Goal: Task Accomplishment & Management: Use online tool/utility

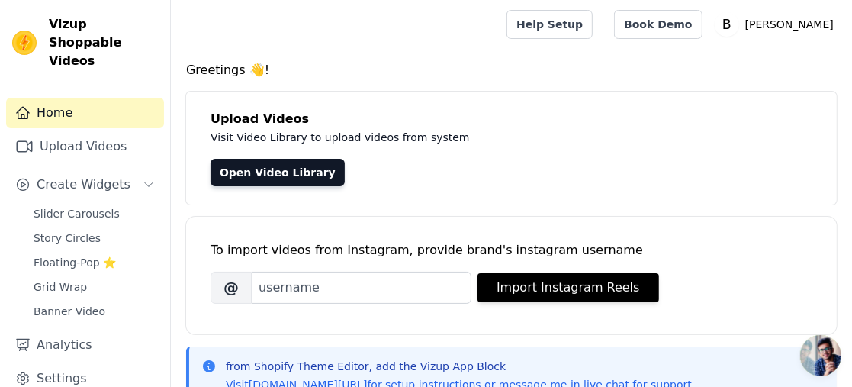
click at [297, 178] on link "Open Video Library" at bounding box center [277, 172] width 134 height 27
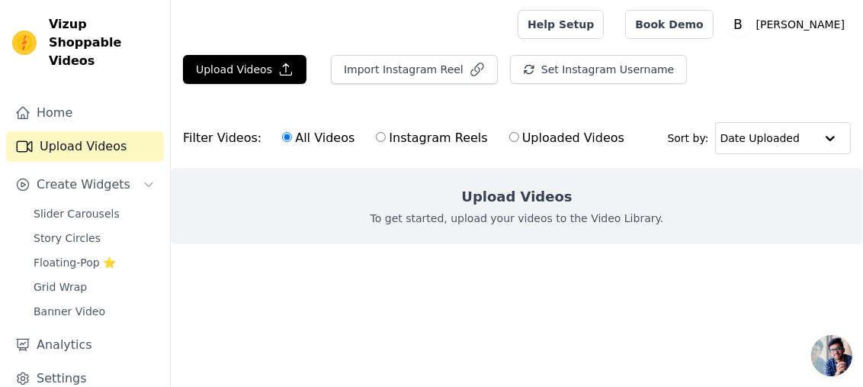
click at [545, 200] on h2 "Upload Videos" at bounding box center [516, 196] width 111 height 21
click at [538, 139] on label "Uploaded Videos" at bounding box center [567, 138] width 117 height 20
click at [519, 139] on input "Uploaded Videos" at bounding box center [514, 137] width 10 height 10
radio input "true"
click at [753, 133] on input "text" at bounding box center [768, 138] width 95 height 31
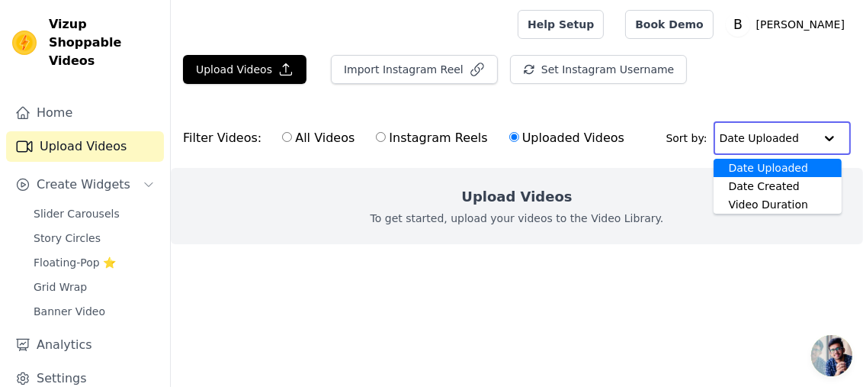
click at [749, 133] on input "text" at bounding box center [767, 138] width 95 height 31
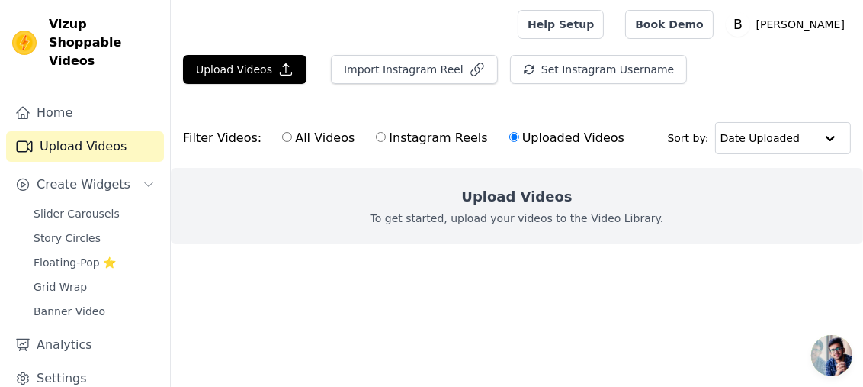
click at [98, 206] on span "Slider Carousels" at bounding box center [77, 213] width 86 height 15
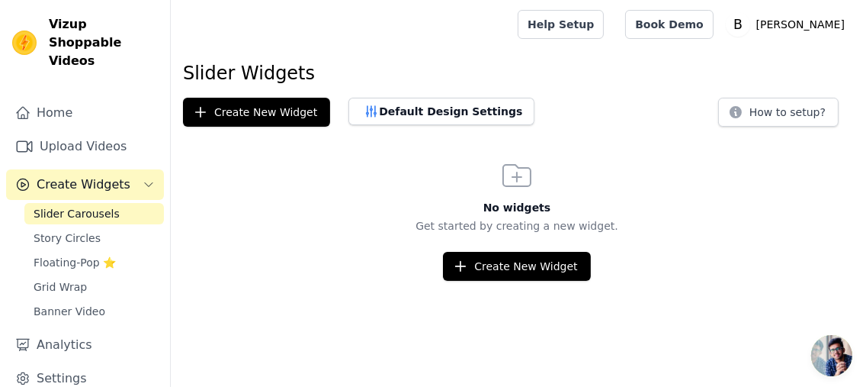
click at [77, 134] on link "Upload Videos" at bounding box center [85, 146] width 158 height 31
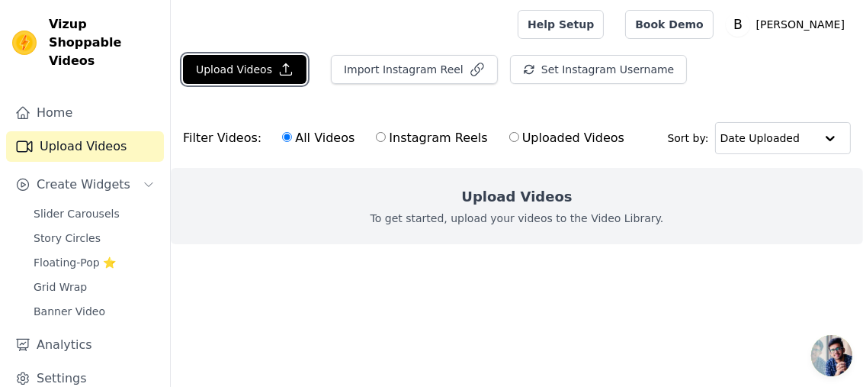
click at [202, 71] on button "Upload Videos" at bounding box center [245, 69] width 124 height 29
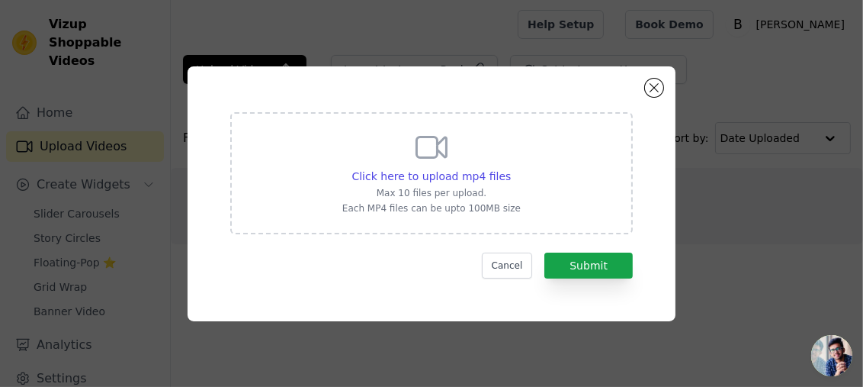
click at [442, 165] on div "Click here to upload mp4 files Max 10 files per upload. Each MP4 files can be u…" at bounding box center [431, 171] width 178 height 85
click at [510, 168] on input "Click here to upload mp4 files Max 10 files per upload. Each MP4 files can be u…" at bounding box center [510, 168] width 1 height 1
type input "C:\fakepath\7a93ebfff9934a5cad04549df493c21b.HD-720p-1.6Mbps-57063887.mp4"
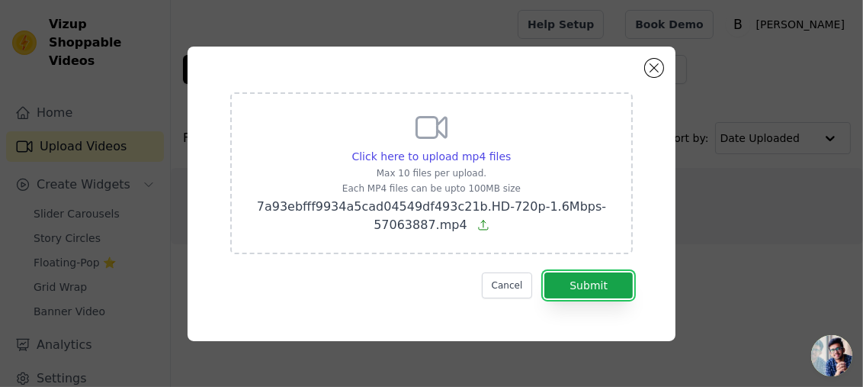
click at [578, 283] on button "Submit" at bounding box center [589, 285] width 88 height 26
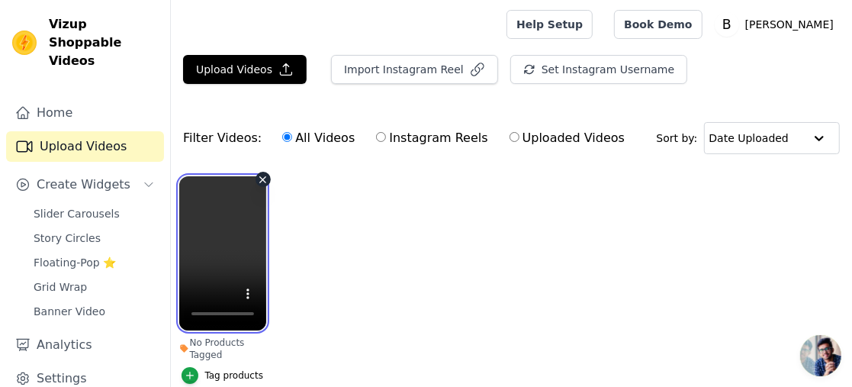
click at [221, 237] on video at bounding box center [222, 253] width 87 height 154
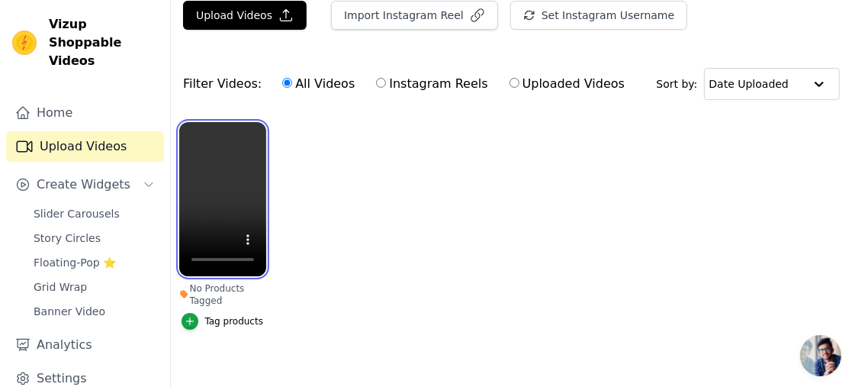
scroll to position [76, 0]
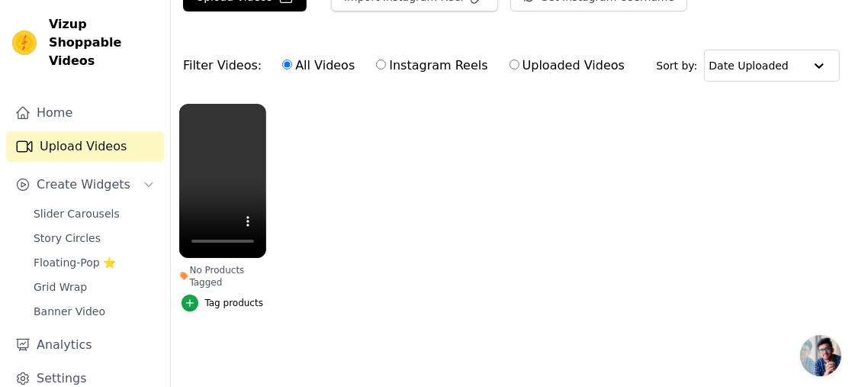
click at [224, 297] on div "Tag products" at bounding box center [233, 303] width 59 height 12
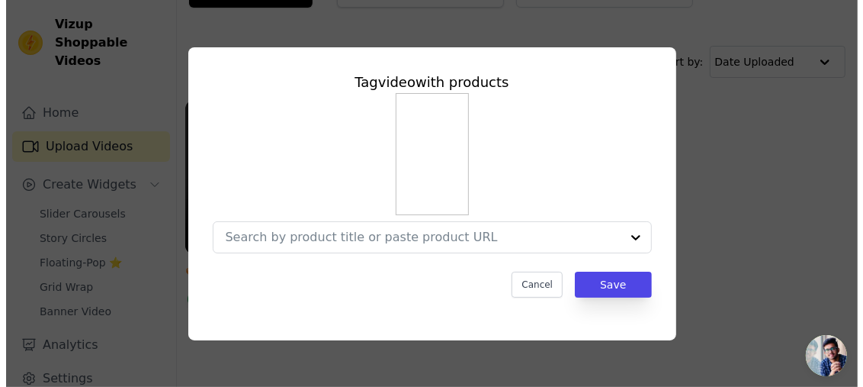
scroll to position [0, 0]
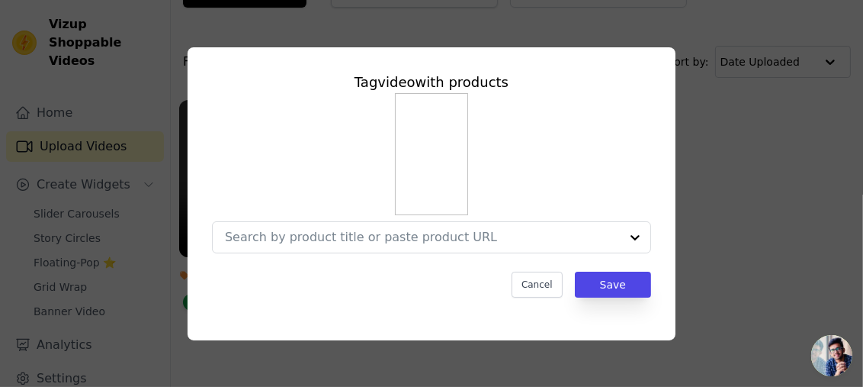
click at [398, 242] on input "No Products Tagged Tag video with products Cancel Save Tag products" at bounding box center [422, 237] width 395 height 14
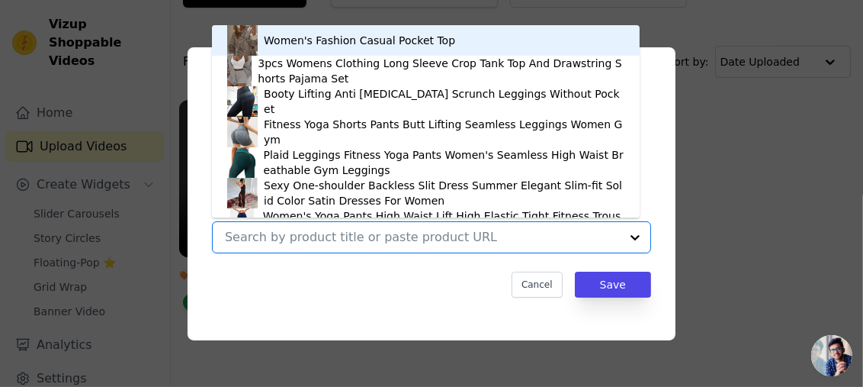
scroll to position [21, 0]
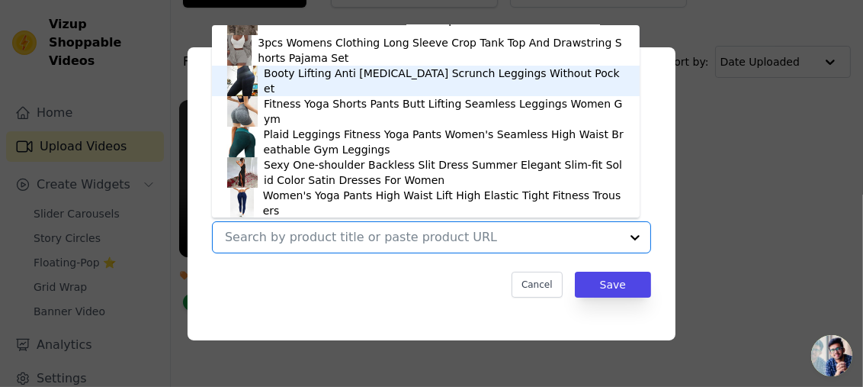
click at [280, 77] on div "Booty Lifting Anti Cellulite Scrunch Leggings Without Pocket" at bounding box center [444, 81] width 361 height 31
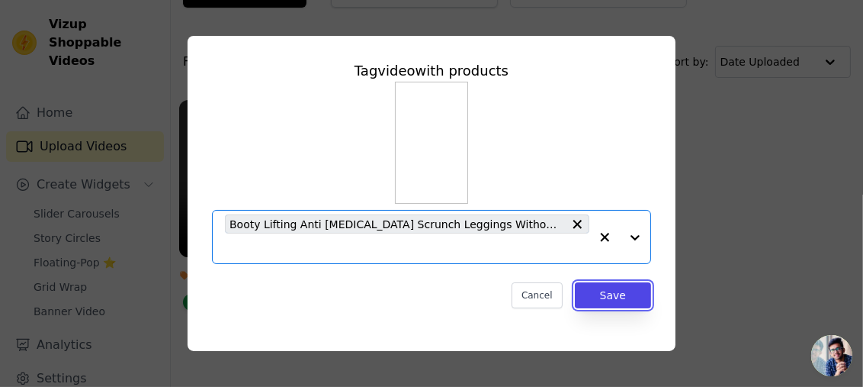
click at [630, 282] on button "Save" at bounding box center [613, 295] width 76 height 26
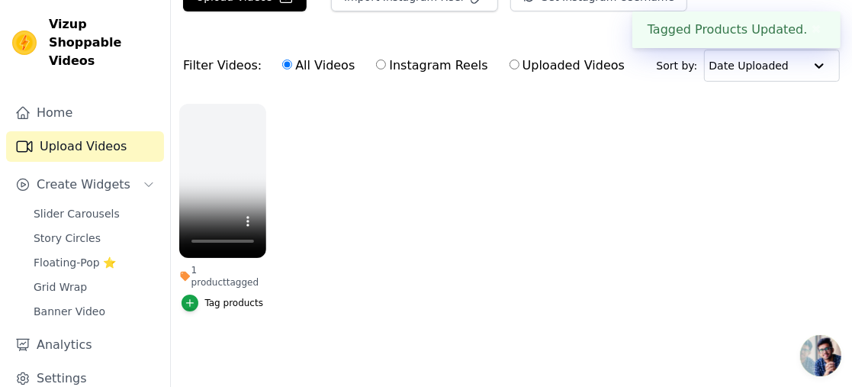
scroll to position [66, 0]
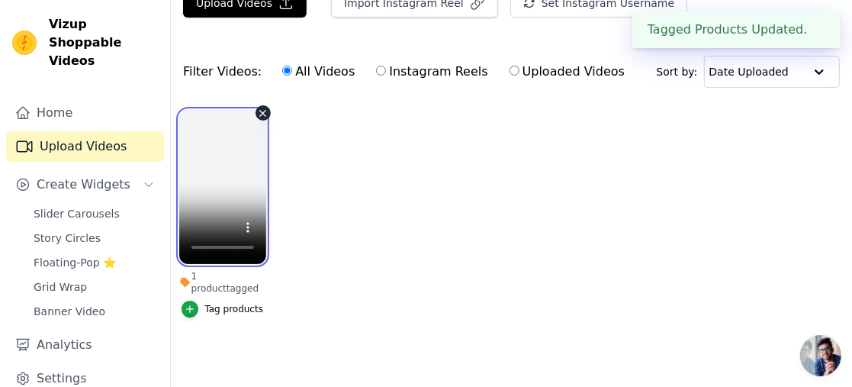
click at [228, 194] on video at bounding box center [222, 187] width 87 height 154
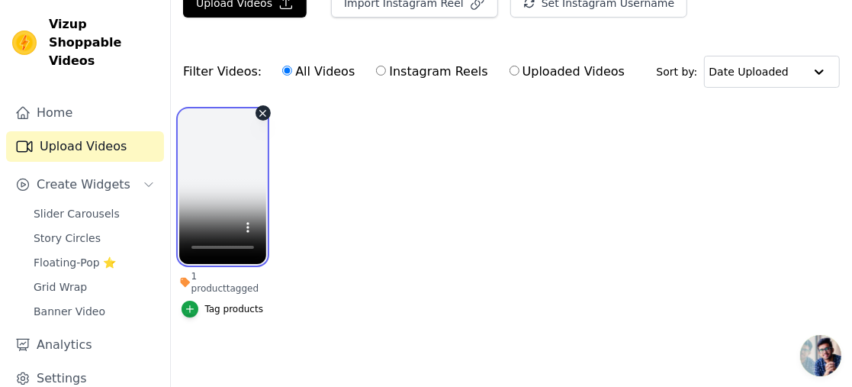
click at [222, 171] on video at bounding box center [222, 187] width 87 height 154
click at [220, 194] on video at bounding box center [222, 187] width 87 height 154
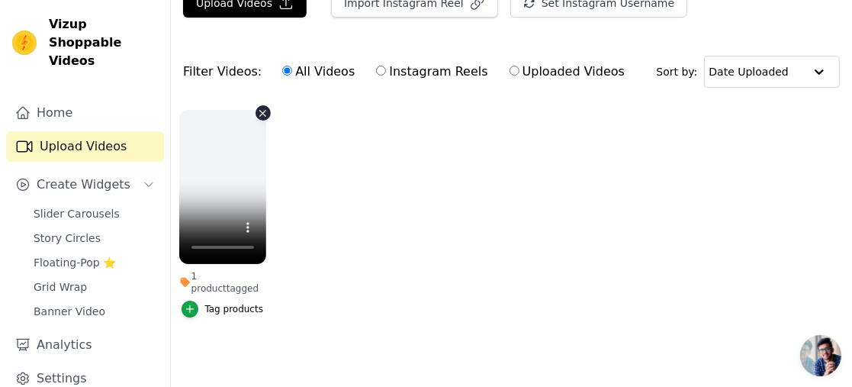
click at [260, 111] on icon "button" at bounding box center [262, 113] width 11 height 11
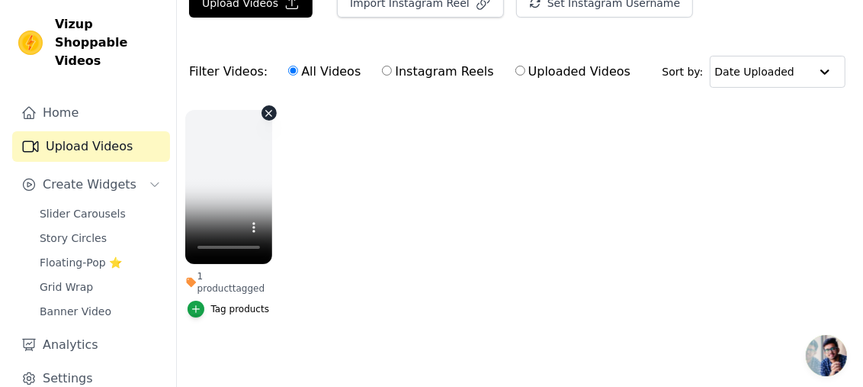
scroll to position [0, 0]
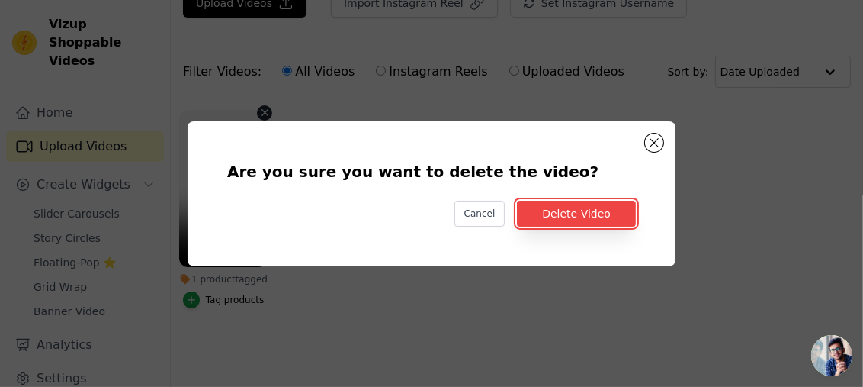
click at [584, 210] on button "Delete Video" at bounding box center [576, 214] width 119 height 26
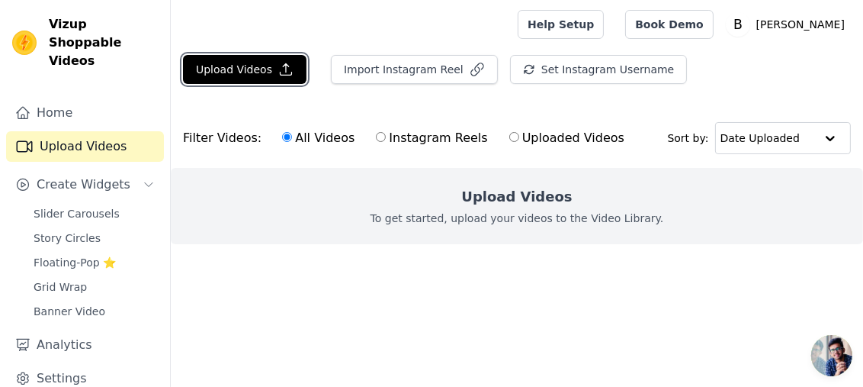
click at [251, 76] on button "Upload Videos" at bounding box center [245, 69] width 124 height 29
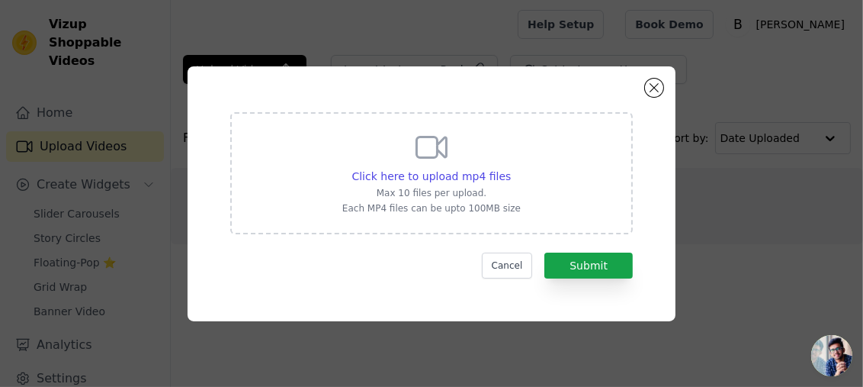
click at [467, 203] on p "Each MP4 files can be upto 100MB size" at bounding box center [431, 208] width 178 height 12
click at [510, 169] on input "Click here to upload mp4 files Max 10 files per upload. Each MP4 files can be u…" at bounding box center [510, 168] width 1 height 1
click at [436, 175] on span "Click here to upload mp4 files" at bounding box center [431, 176] width 159 height 12
click at [510, 169] on input "Click here to upload mp4 files Max 10 files per upload. Each MP4 files can be u…" at bounding box center [510, 168] width 1 height 1
type input "C:\fakepath\45425f654a514df2a34529b6b2620385.HD-720p-1.6Mbps-56492906.mp4"
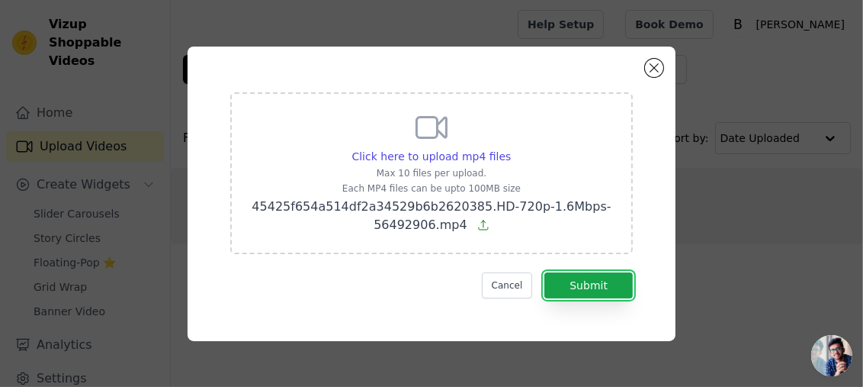
click at [567, 291] on button "Submit" at bounding box center [589, 285] width 88 height 26
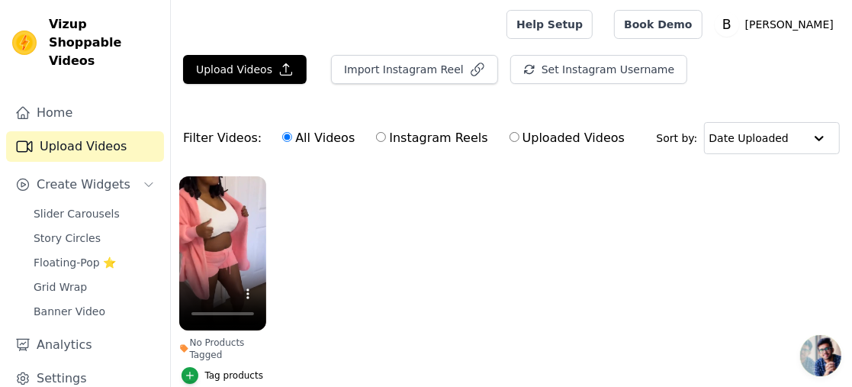
click at [506, 243] on ul "No Products Tagged Tag products" at bounding box center [511, 295] width 681 height 255
click at [207, 351] on div "No Products Tagged" at bounding box center [222, 348] width 87 height 24
click at [224, 378] on div "Tag products" at bounding box center [233, 375] width 59 height 12
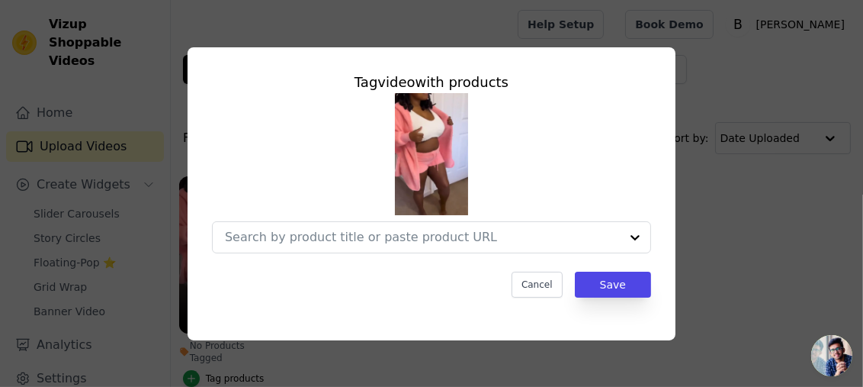
click at [563, 235] on input "No Products Tagged Tag video with products Cancel Save Tag products" at bounding box center [422, 237] width 395 height 14
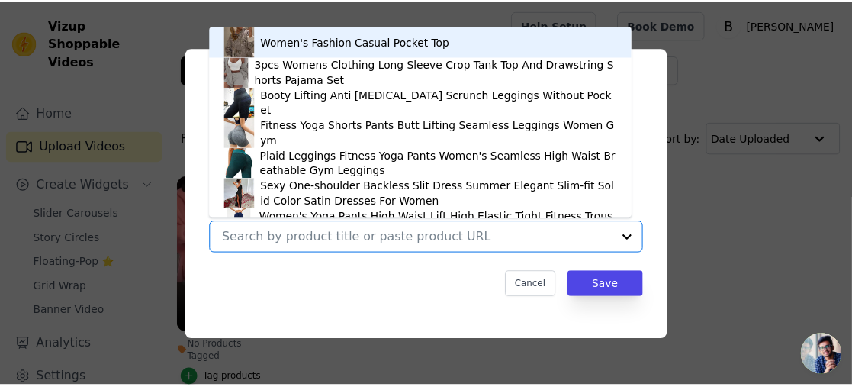
scroll to position [21, 0]
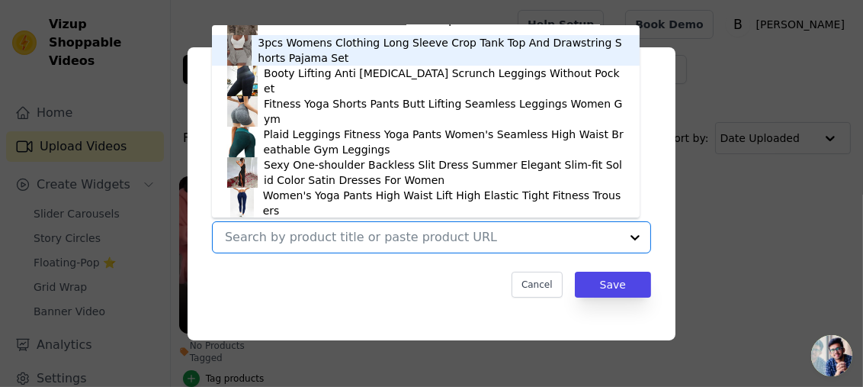
click at [275, 48] on div "3pcs Womens Clothing Long Sleeve Crop Tank Top And Drawstring Shorts Pajama Set" at bounding box center [441, 50] width 367 height 31
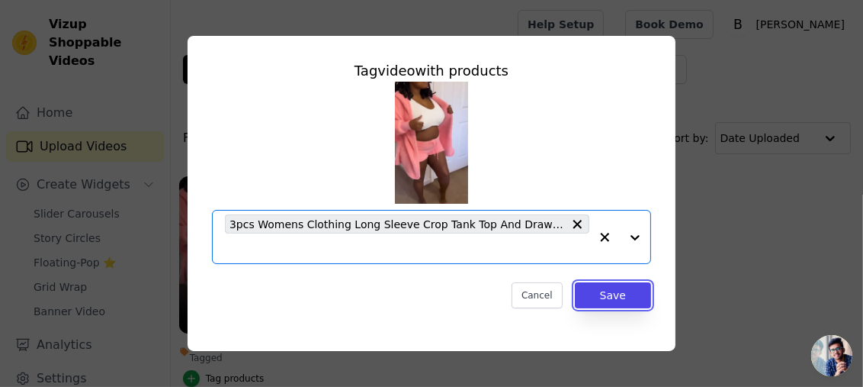
click at [616, 295] on button "Save" at bounding box center [613, 295] width 76 height 26
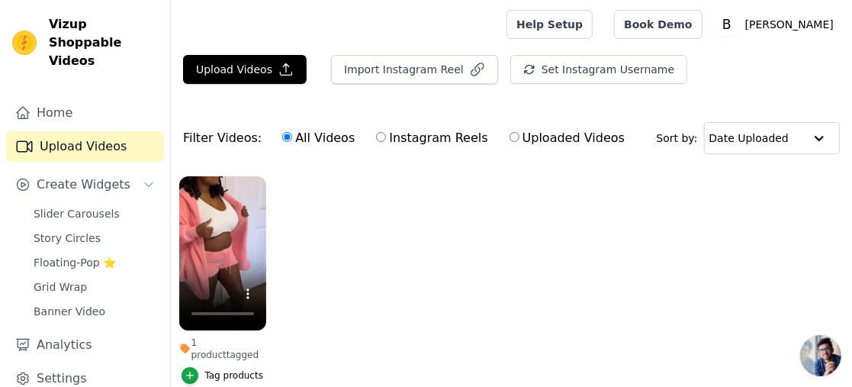
click at [109, 175] on span "Create Widgets" at bounding box center [84, 184] width 94 height 18
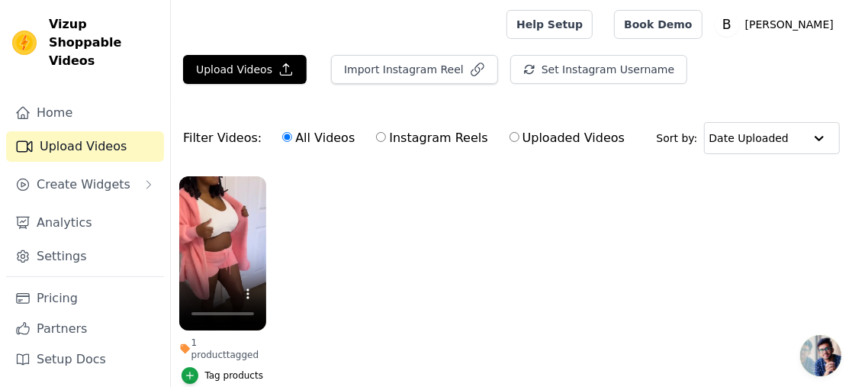
click at [109, 175] on span "Create Widgets" at bounding box center [84, 184] width 94 height 18
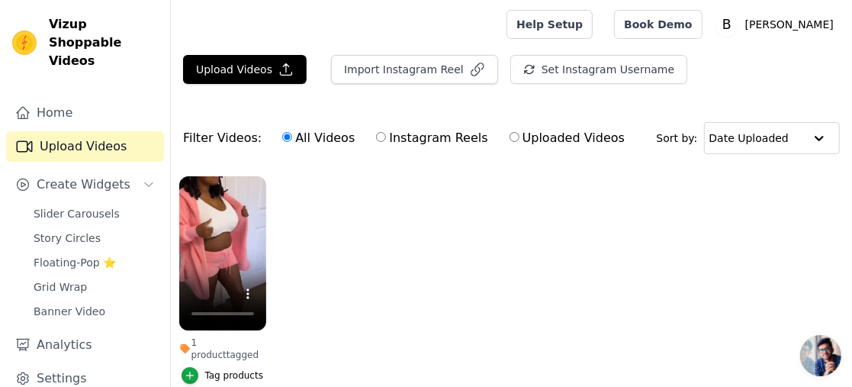
click at [103, 206] on span "Slider Carousels" at bounding box center [77, 213] width 86 height 15
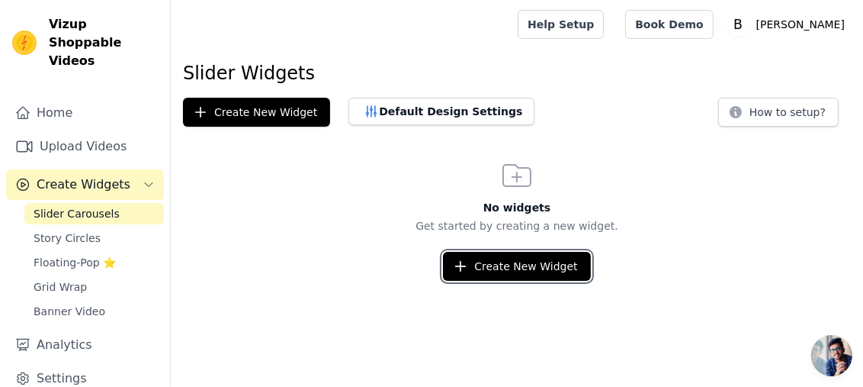
click at [527, 271] on button "Create New Widget" at bounding box center [516, 266] width 147 height 29
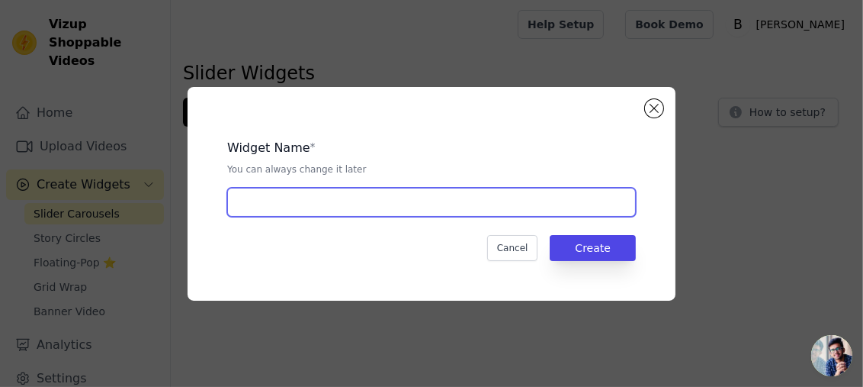
click at [400, 195] on input "text" at bounding box center [431, 202] width 409 height 29
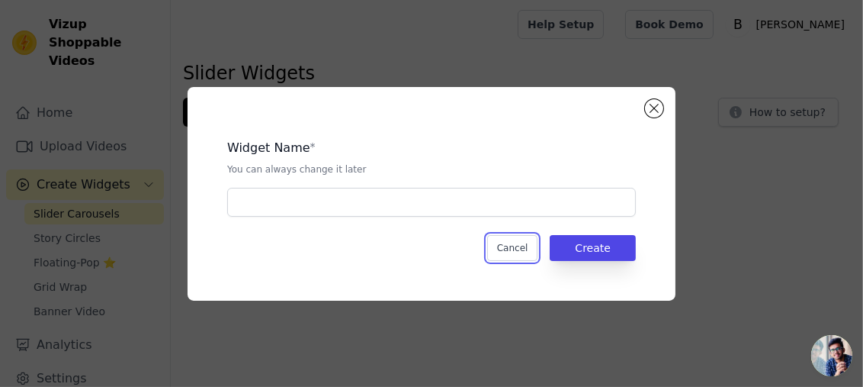
click at [517, 251] on button "Cancel" at bounding box center [512, 248] width 51 height 26
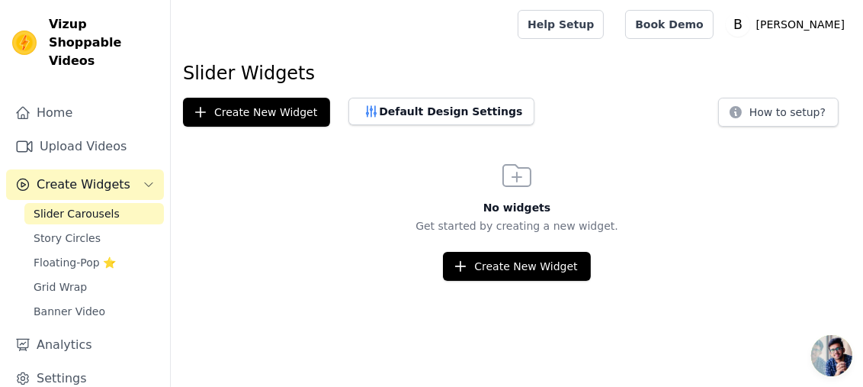
click at [79, 255] on span "Floating-Pop ⭐" at bounding box center [75, 262] width 82 height 15
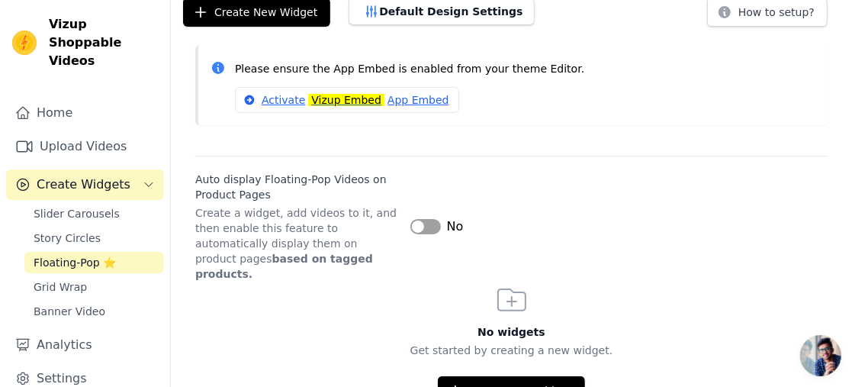
scroll to position [98, 0]
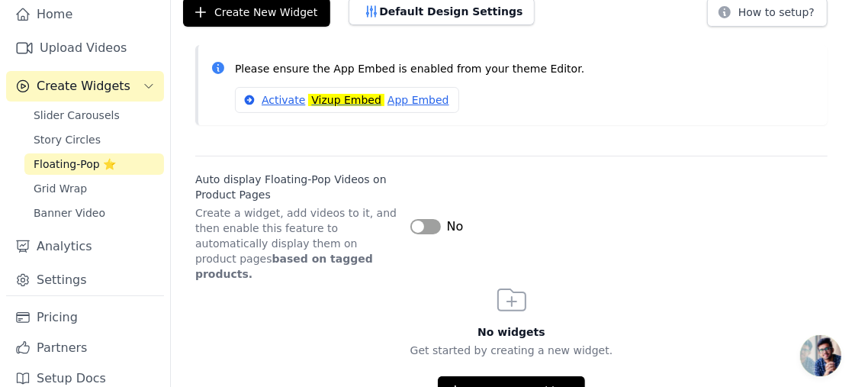
click at [67, 233] on link "Analytics" at bounding box center [85, 246] width 158 height 31
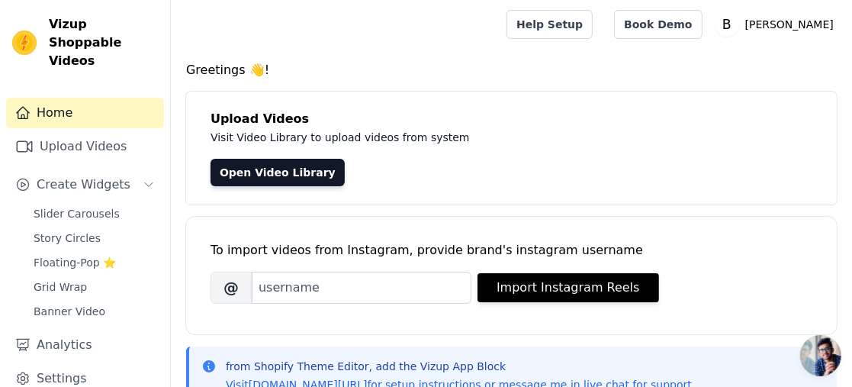
click at [277, 174] on link "Open Video Library" at bounding box center [277, 172] width 134 height 27
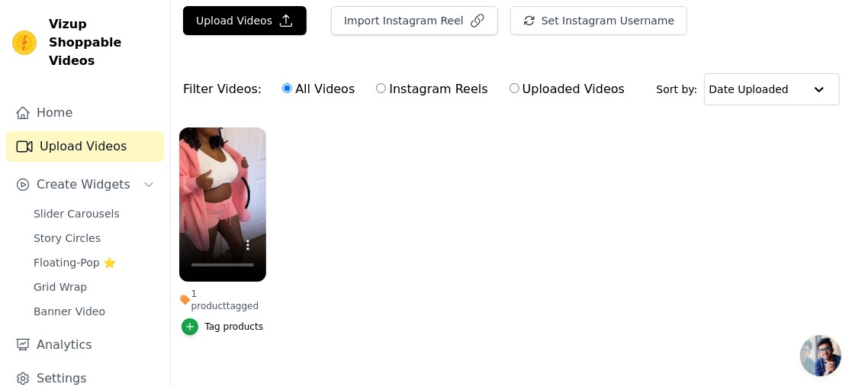
scroll to position [66, 0]
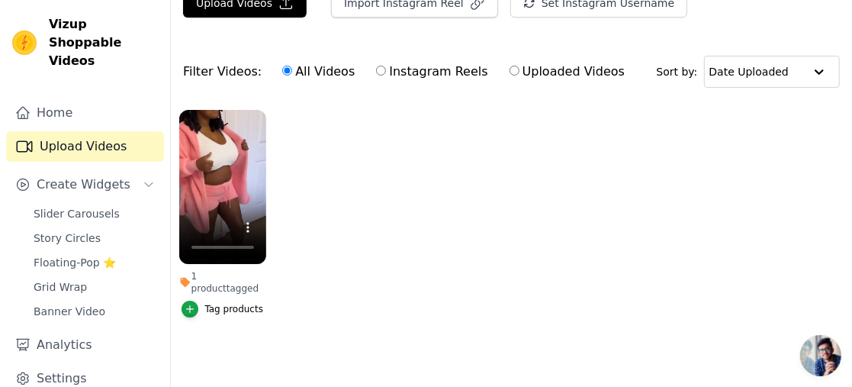
click at [228, 303] on div "Tag products" at bounding box center [233, 309] width 59 height 12
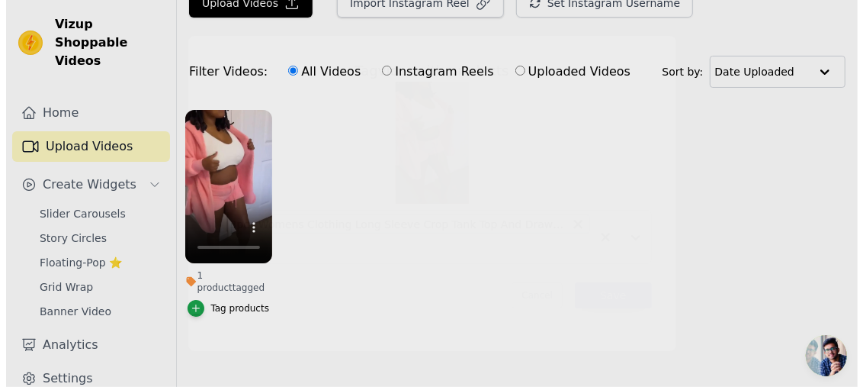
scroll to position [0, 0]
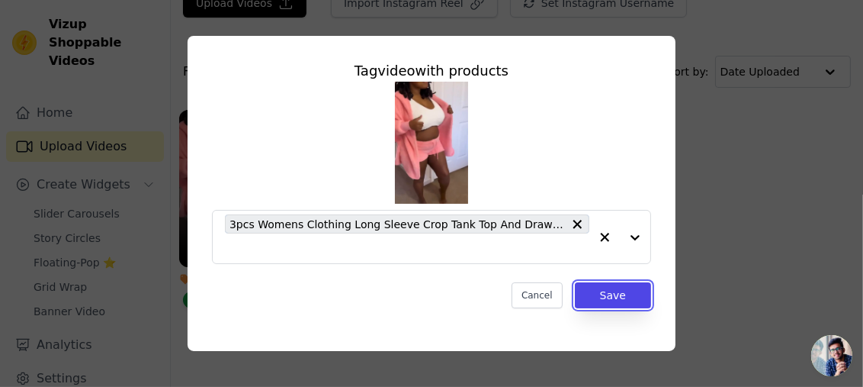
click at [622, 297] on button "Save" at bounding box center [613, 295] width 76 height 26
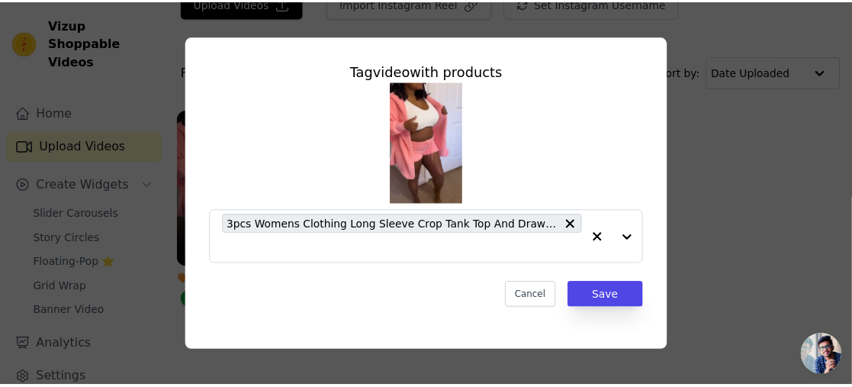
scroll to position [66, 0]
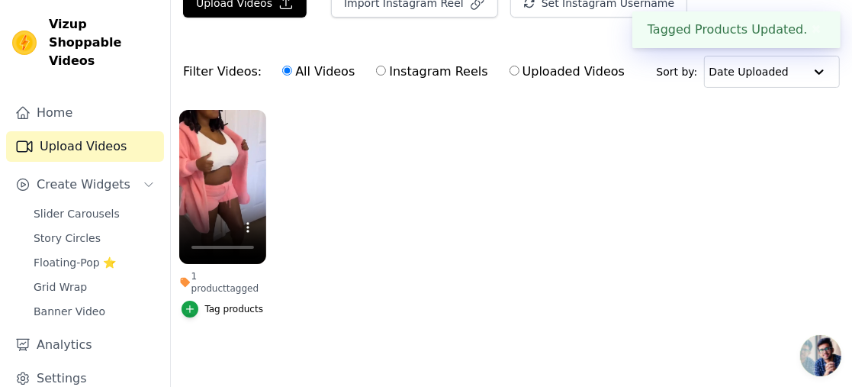
click at [115, 175] on span "Create Widgets" at bounding box center [84, 184] width 94 height 18
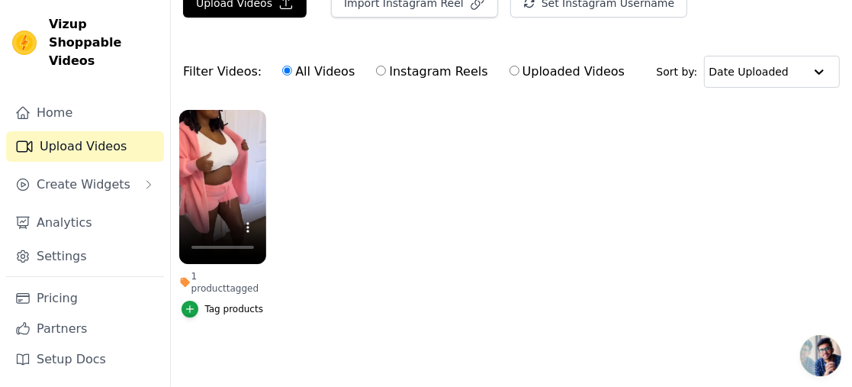
click at [114, 175] on span "Create Widgets" at bounding box center [84, 184] width 94 height 18
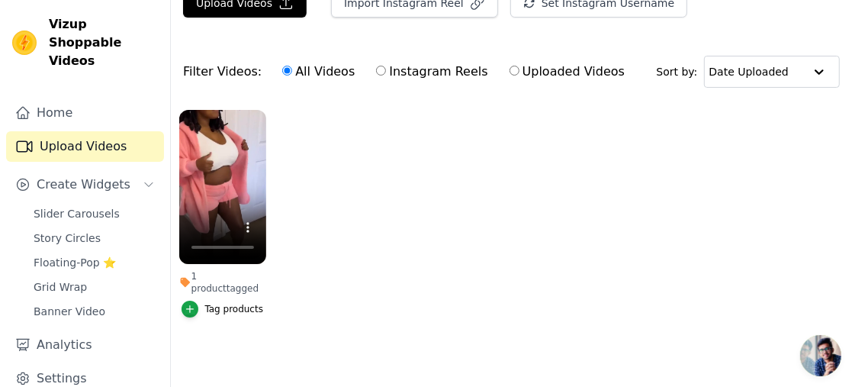
click at [92, 206] on span "Slider Carousels" at bounding box center [77, 213] width 86 height 15
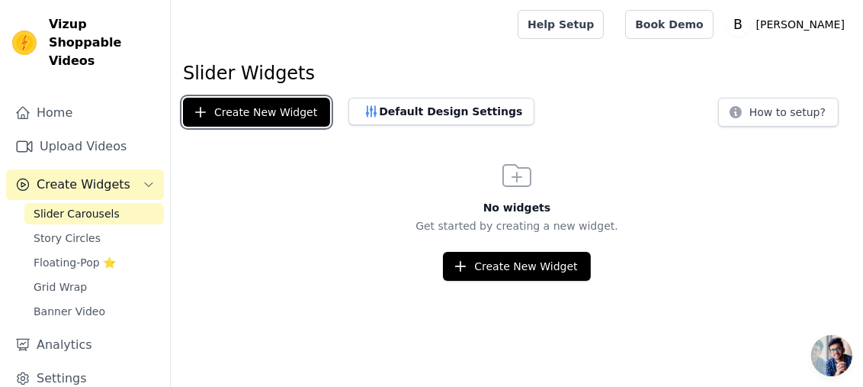
click at [251, 117] on button "Create New Widget" at bounding box center [256, 112] width 147 height 29
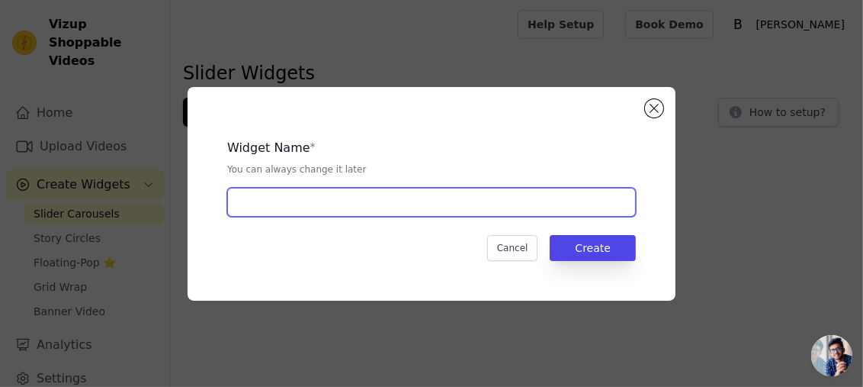
click at [284, 202] on input "text" at bounding box center [431, 202] width 409 height 29
type input "jj"
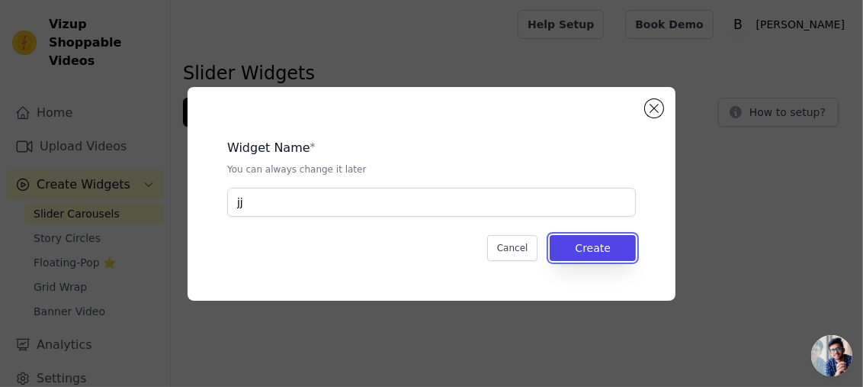
click at [575, 244] on button "Create" at bounding box center [593, 248] width 86 height 26
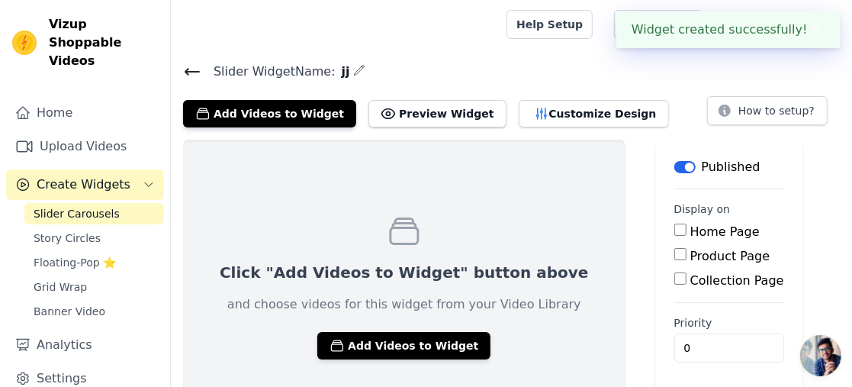
click at [674, 226] on input "Home Page" at bounding box center [680, 229] width 12 height 12
checkbox input "true"
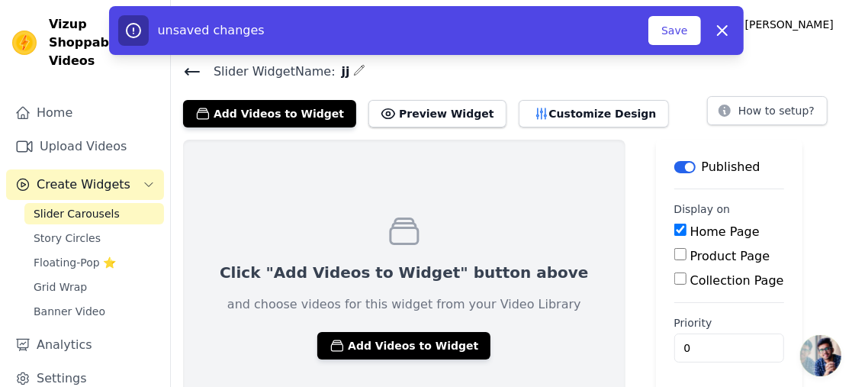
click at [666, 27] on button "Save" at bounding box center [674, 30] width 52 height 29
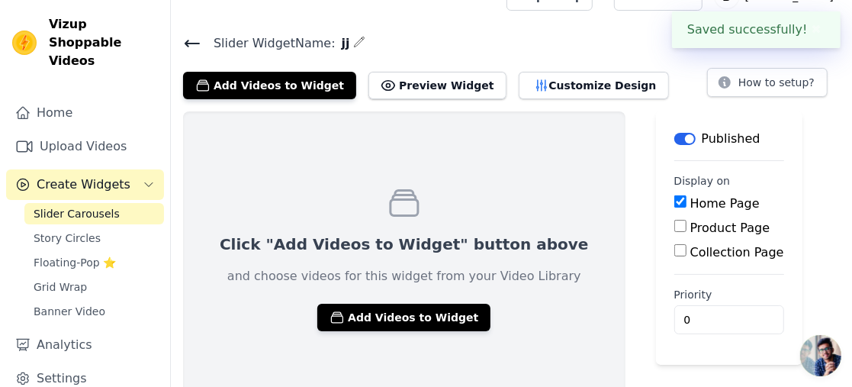
scroll to position [44, 0]
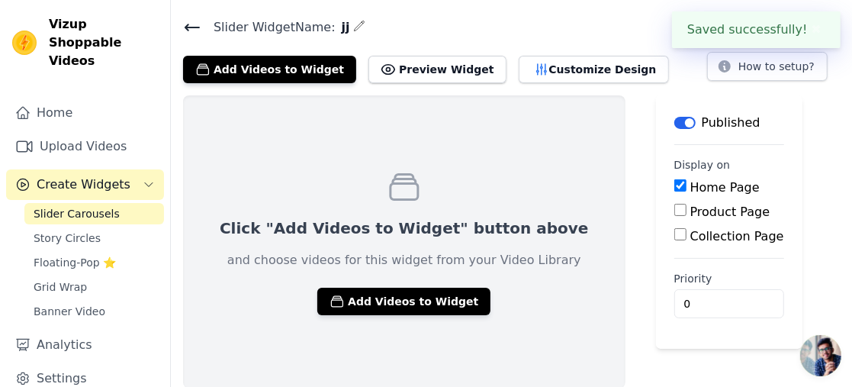
click at [378, 304] on button "Add Videos to Widget" at bounding box center [403, 301] width 173 height 27
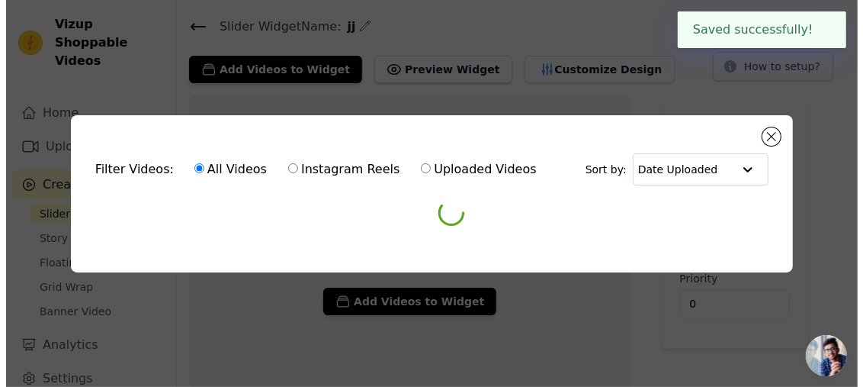
scroll to position [0, 0]
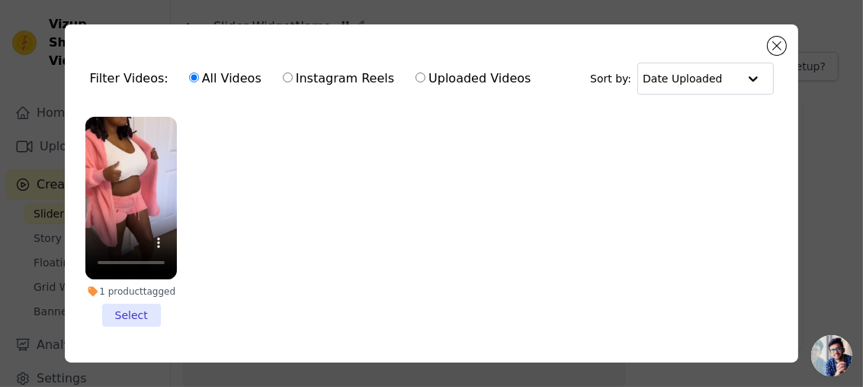
click at [136, 306] on li "1 product tagged Select" at bounding box center [131, 222] width 92 height 210
click at [0, 0] on input "1 product tagged Select" at bounding box center [0, 0] width 0 height 0
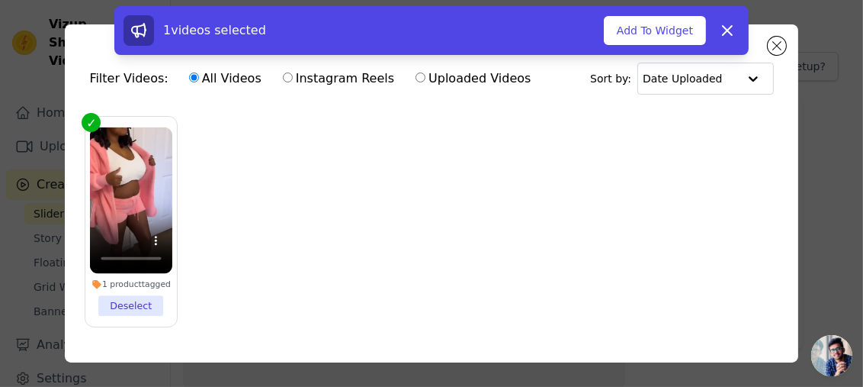
click at [656, 37] on button "Add To Widget" at bounding box center [655, 30] width 102 height 29
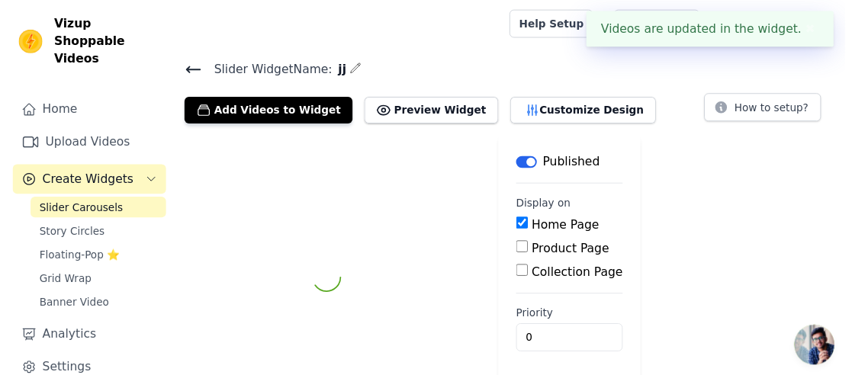
scroll to position [44, 0]
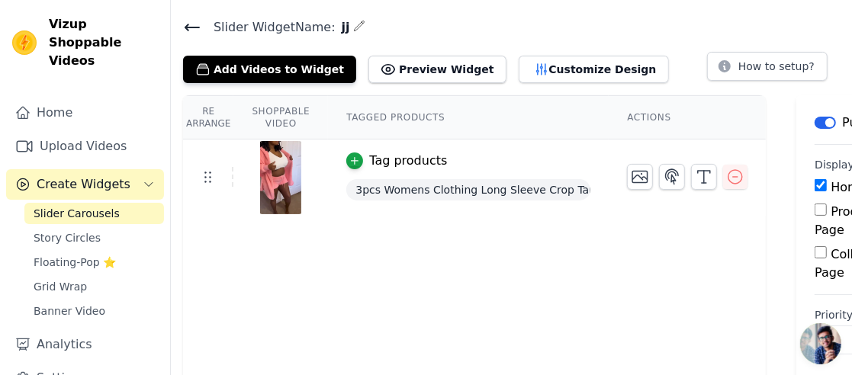
click at [72, 230] on span "Story Circles" at bounding box center [67, 237] width 67 height 15
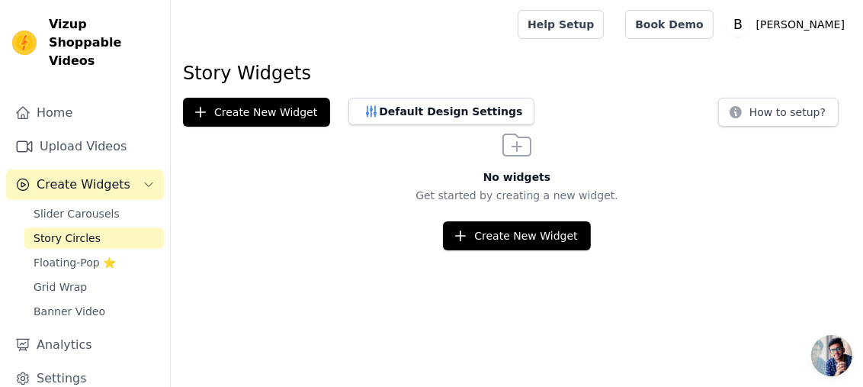
click at [72, 206] on span "Slider Carousels" at bounding box center [77, 213] width 86 height 15
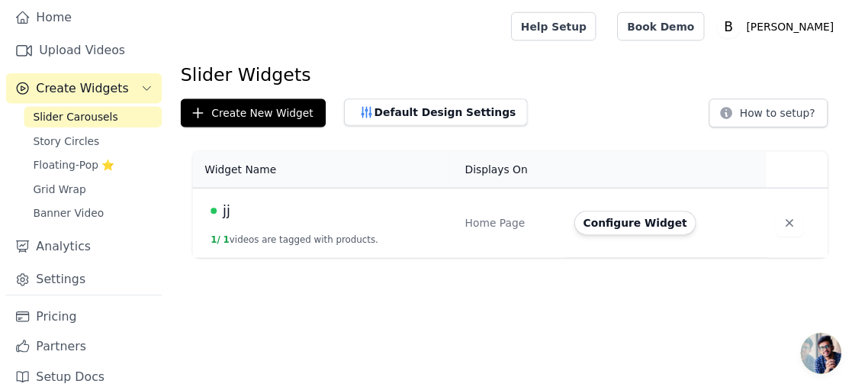
scroll to position [98, 0]
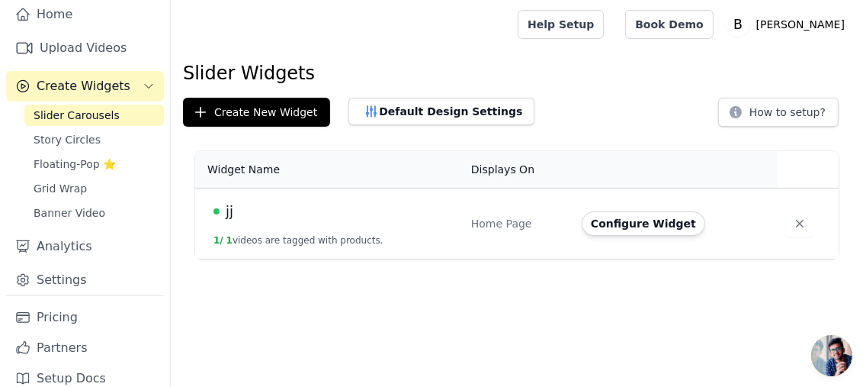
click at [64, 302] on link "Pricing" at bounding box center [85, 317] width 158 height 31
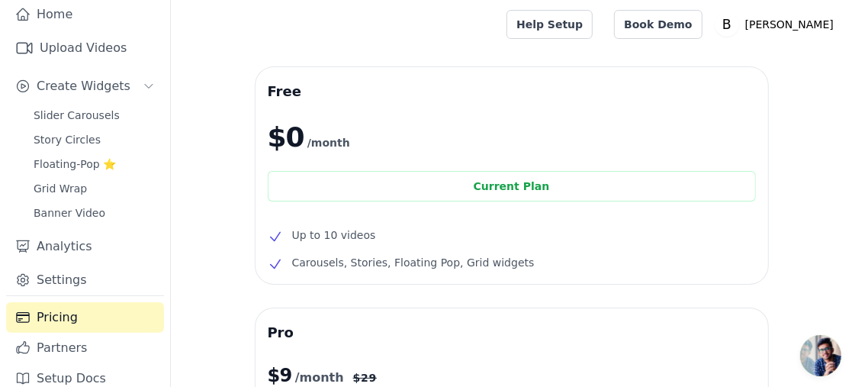
click at [62, 108] on span "Slider Carousels" at bounding box center [77, 115] width 86 height 15
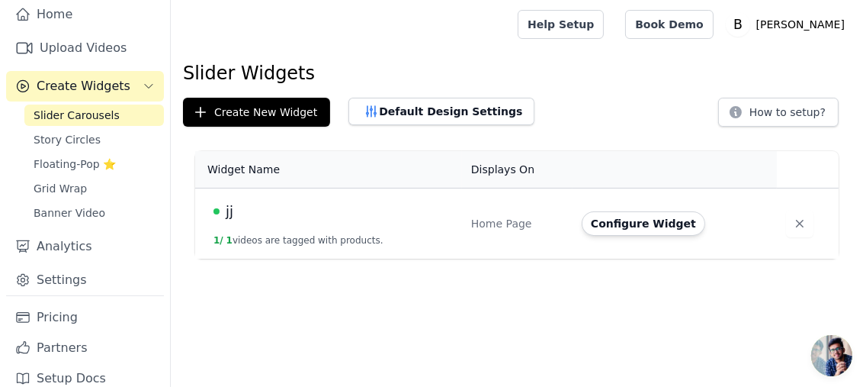
click at [96, 33] on link "Upload Videos" at bounding box center [85, 48] width 158 height 31
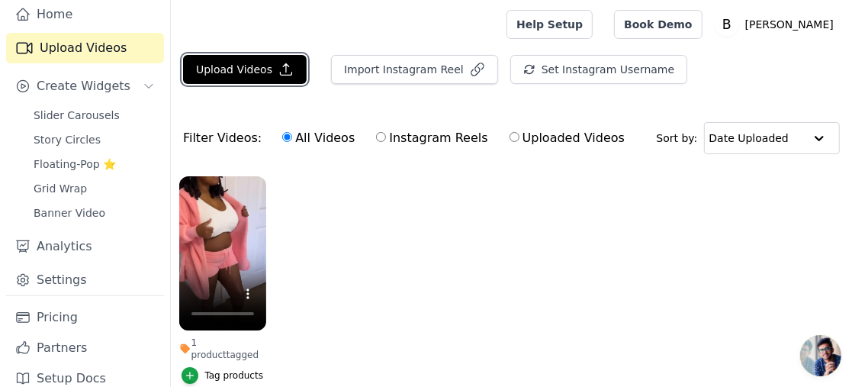
click at [260, 61] on button "Upload Videos" at bounding box center [245, 69] width 124 height 29
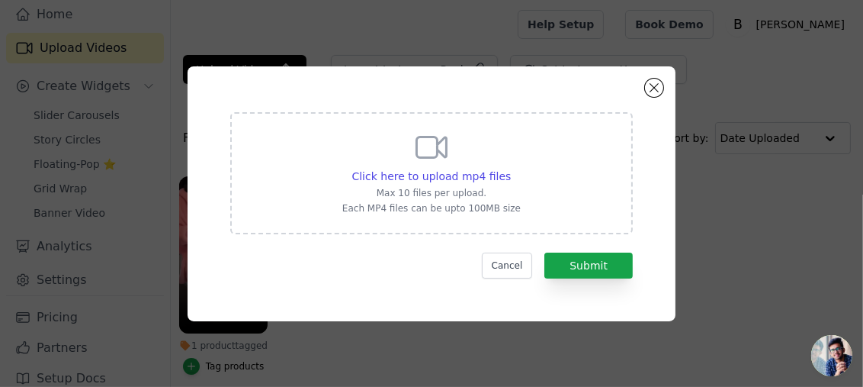
click at [455, 175] on span "Click here to upload mp4 files" at bounding box center [431, 176] width 159 height 12
click at [510, 169] on input "Click here to upload mp4 files Max 10 files per upload. Each MP4 files can be u…" at bounding box center [510, 168] width 1 height 1
type input "C:\fakepath\358cd041fdef460f968a3b5f54cceaf7.HD-720p-1.6Mbps-58294319.mp4"
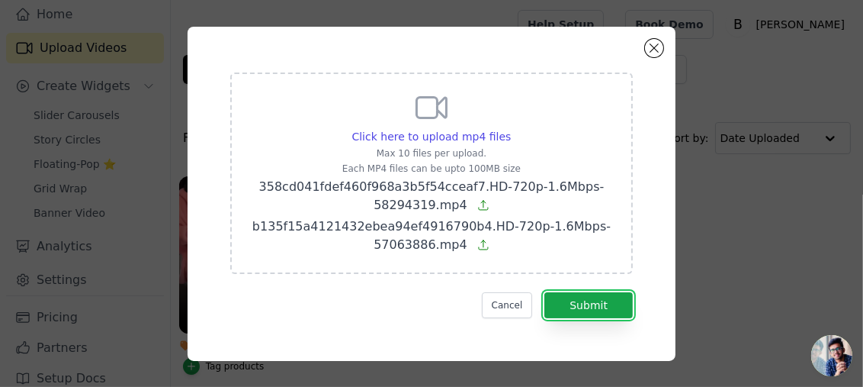
click at [574, 307] on button "Submit" at bounding box center [589, 305] width 88 height 26
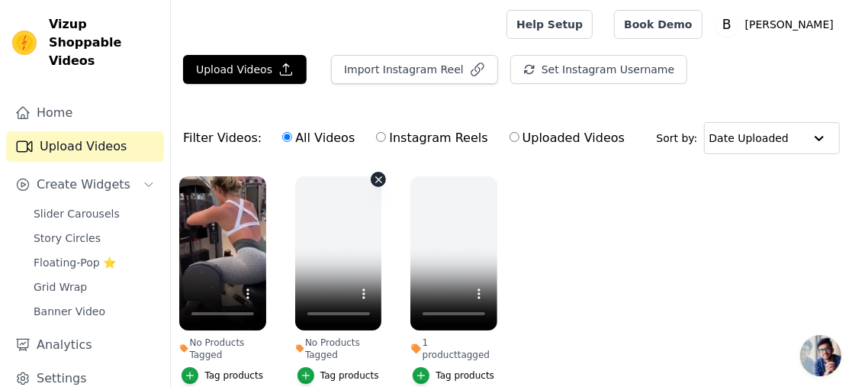
click at [374, 178] on icon "button" at bounding box center [378, 179] width 11 height 11
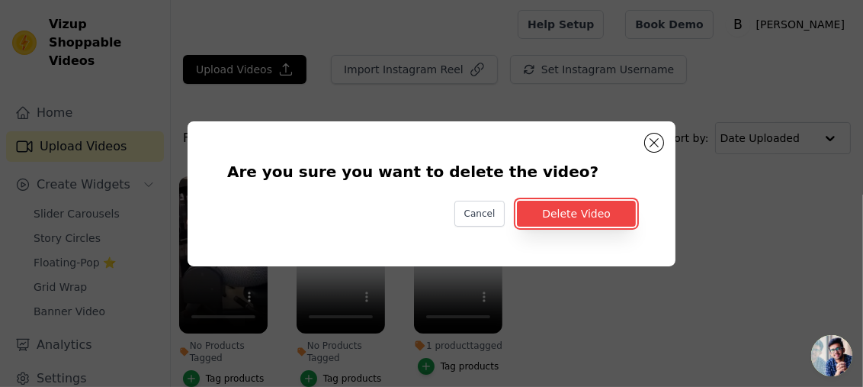
click at [586, 223] on button "Delete Video" at bounding box center [576, 214] width 119 height 26
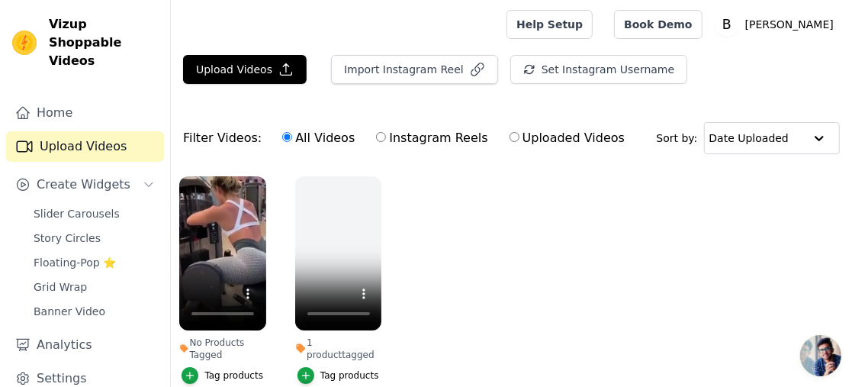
click at [223, 373] on div "Tag products" at bounding box center [233, 375] width 59 height 12
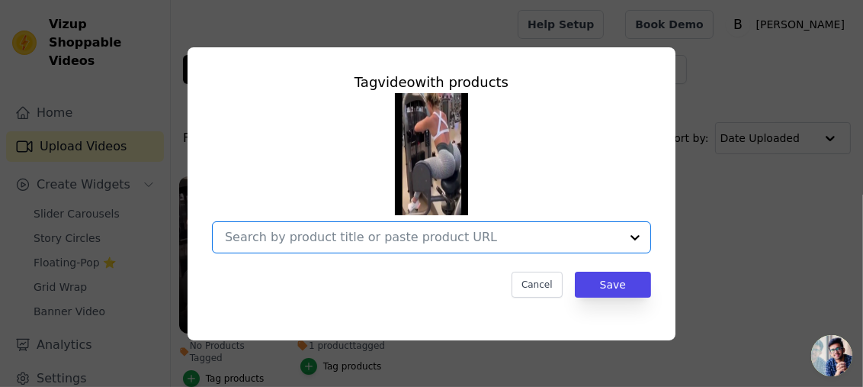
click at [542, 233] on input "No Products Tagged Tag video with products Option undefined, selected. Select i…" at bounding box center [422, 237] width 395 height 14
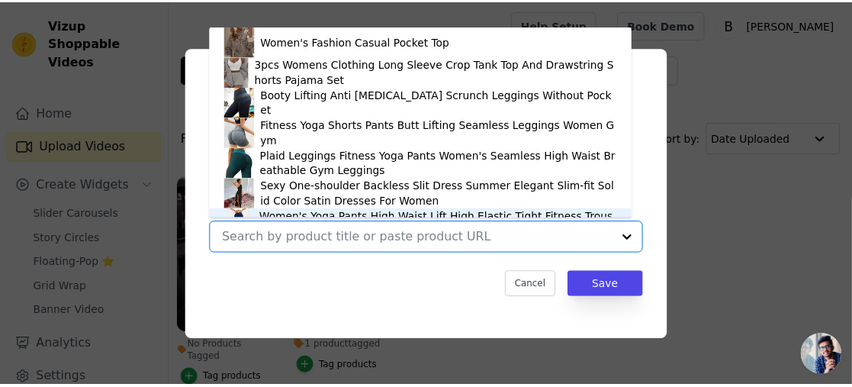
scroll to position [21, 0]
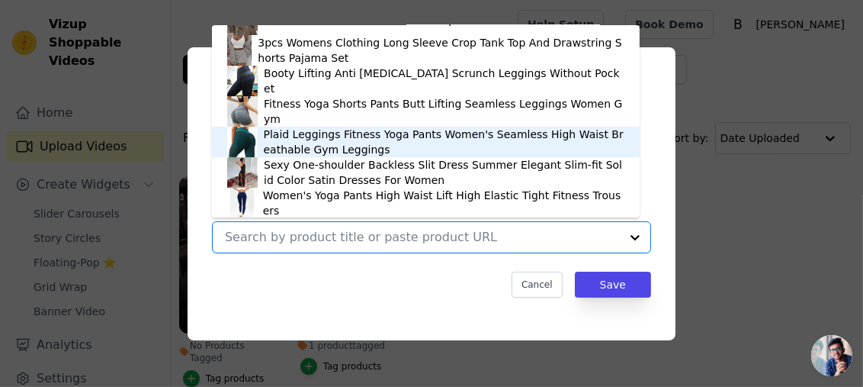
click at [255, 143] on img at bounding box center [242, 142] width 30 height 31
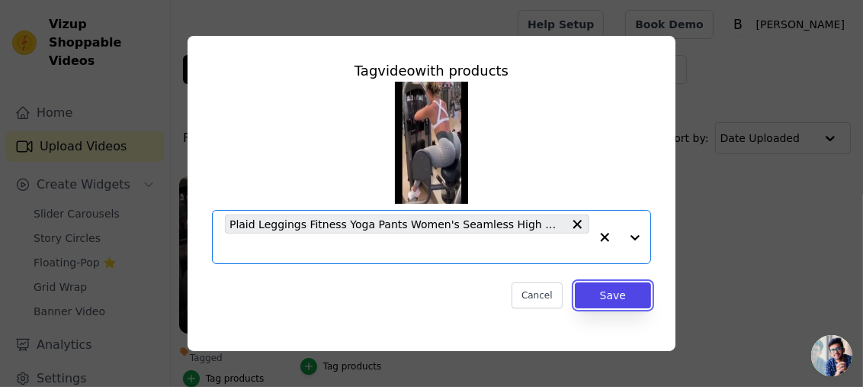
click at [618, 296] on button "Save" at bounding box center [613, 295] width 76 height 26
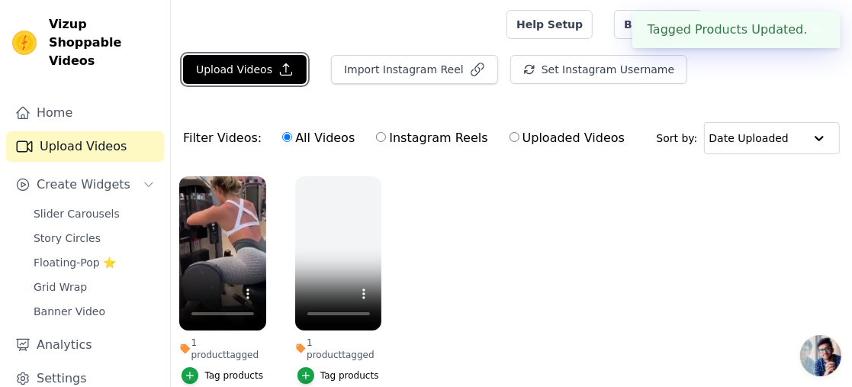
click at [265, 71] on button "Upload Videos" at bounding box center [245, 69] width 124 height 29
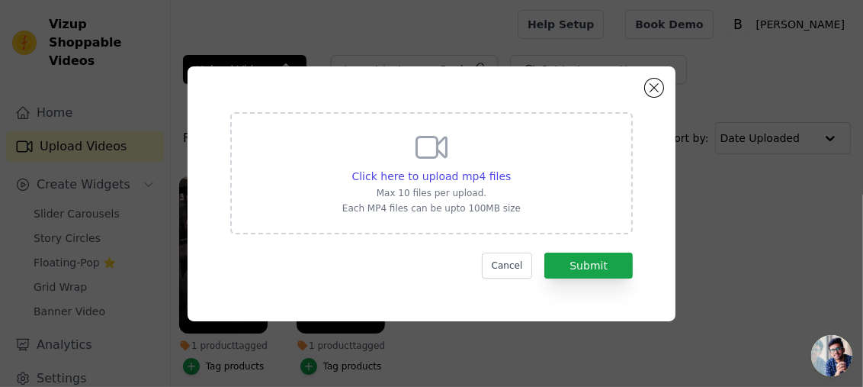
click at [276, 188] on div "Click here to upload mp4 files Max 10 files per upload. Each MP4 files can be u…" at bounding box center [431, 173] width 403 height 122
click at [510, 169] on input "Click here to upload mp4 files Max 10 files per upload. Each MP4 files can be u…" at bounding box center [510, 168] width 1 height 1
type input "C:\fakepath\84e22e88f11f49169de000611fd04979.HD-720p-1.6Mbps-58295463.mp4"
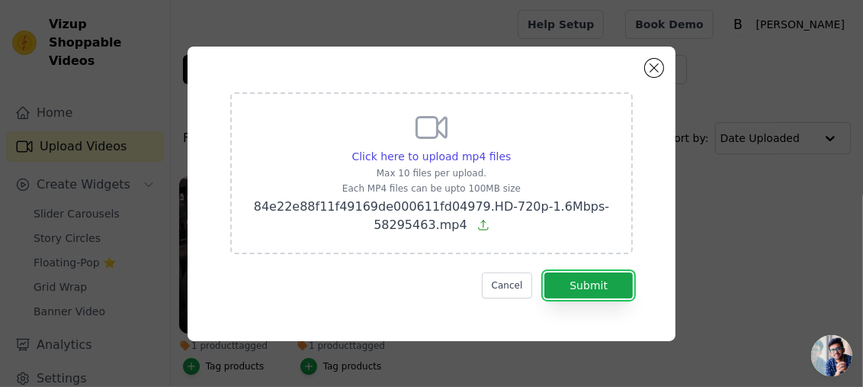
click at [590, 281] on button "Submit" at bounding box center [589, 285] width 88 height 26
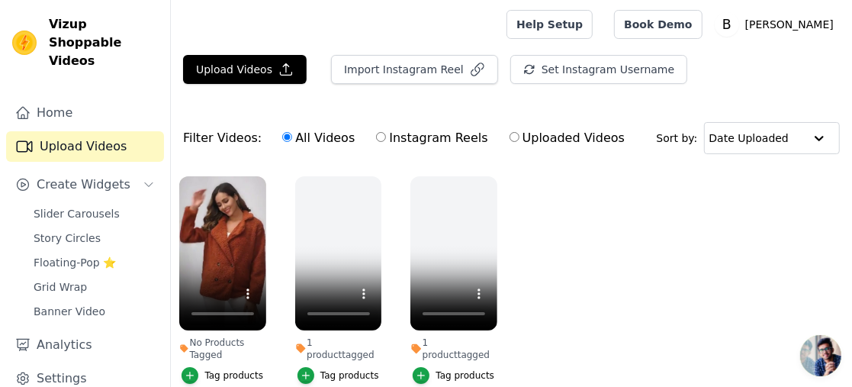
click at [219, 380] on div "Tag products" at bounding box center [233, 375] width 59 height 12
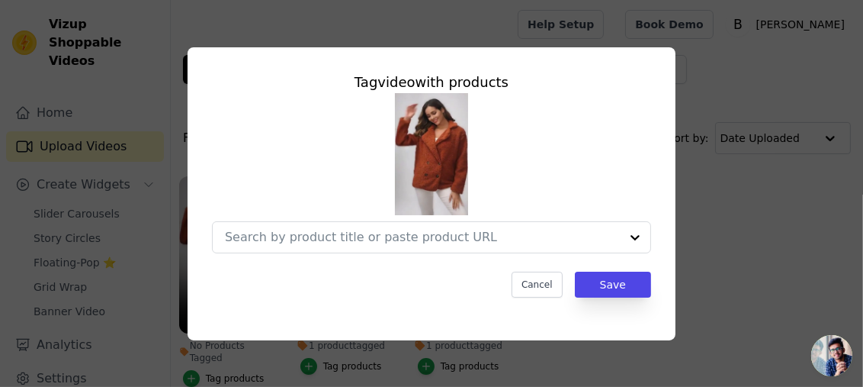
click at [464, 223] on div at bounding box center [422, 237] width 395 height 31
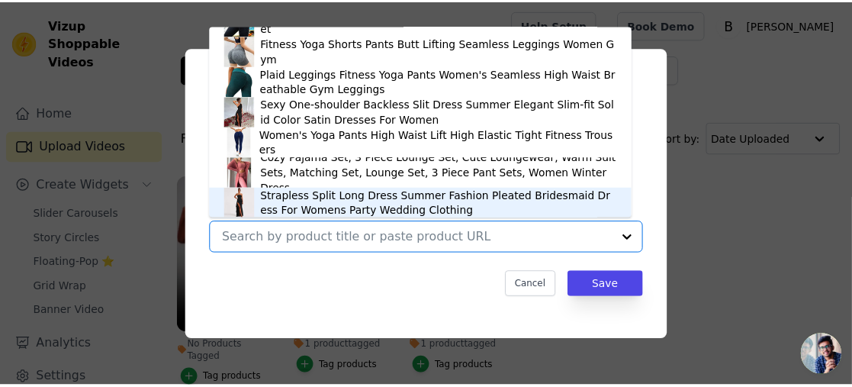
scroll to position [173, 0]
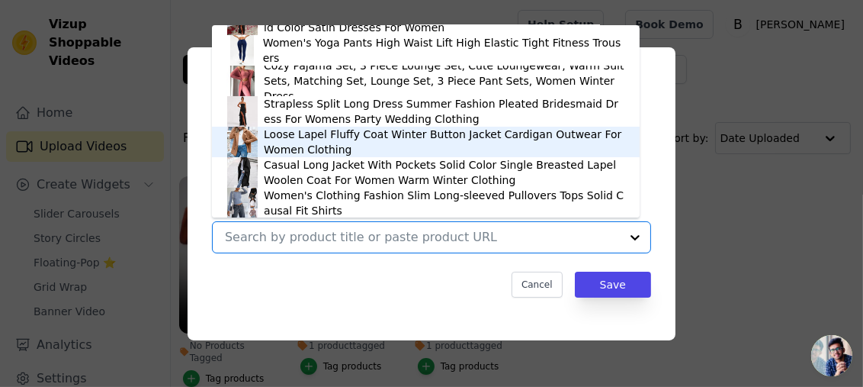
click at [300, 137] on div "Loose Lapel Fluffy Coat Winter Button Jacket Cardigan Outwear For Women Clothing" at bounding box center [444, 142] width 361 height 31
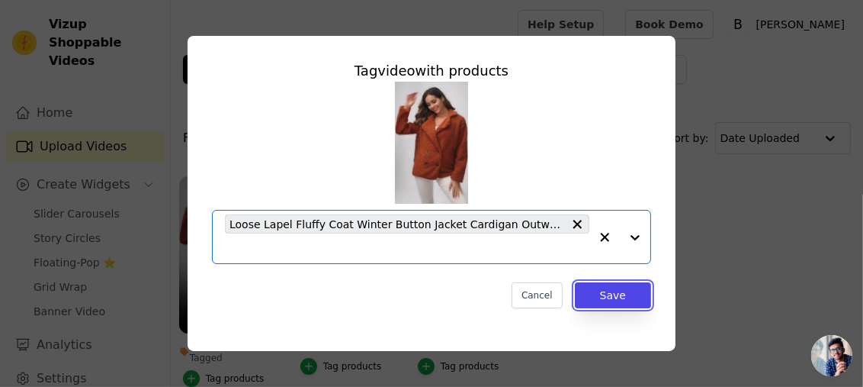
click at [603, 299] on button "Save" at bounding box center [613, 295] width 76 height 26
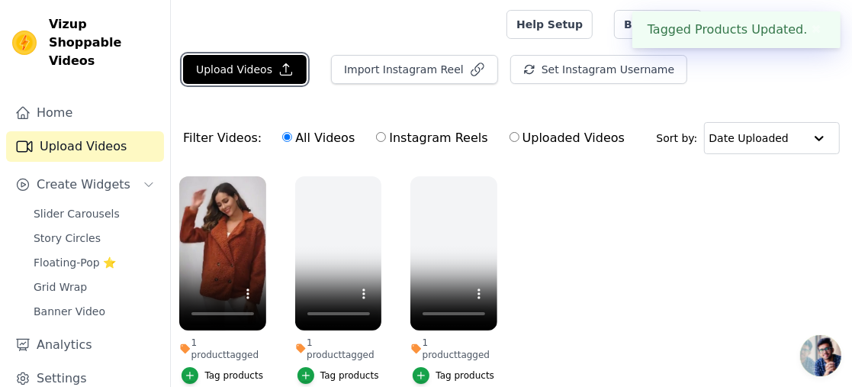
click at [255, 67] on button "Upload Videos" at bounding box center [245, 69] width 124 height 29
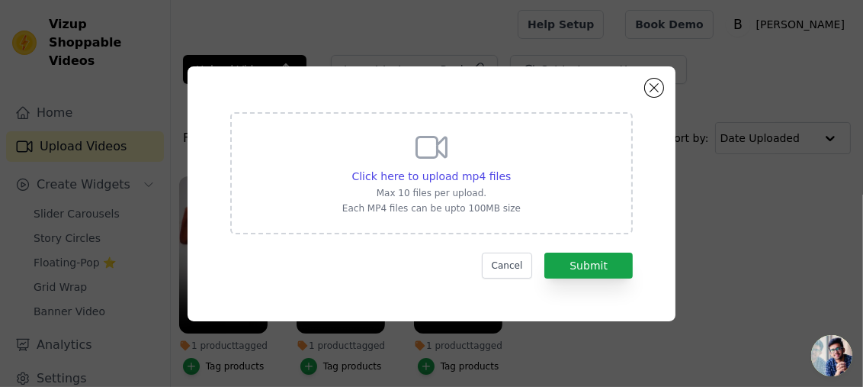
click at [251, 194] on div "Click here to upload mp4 files Max 10 files per upload. Each MP4 files can be u…" at bounding box center [431, 173] width 403 height 122
click at [510, 169] on input "Click here to upload mp4 files Max 10 files per upload. Each MP4 files can be u…" at bounding box center [510, 168] width 1 height 1
type input "C:\fakepath\ac9d281a43544f49810f4e94da83dc2a.HD-720p-1.6Mbps-58294870.mp4"
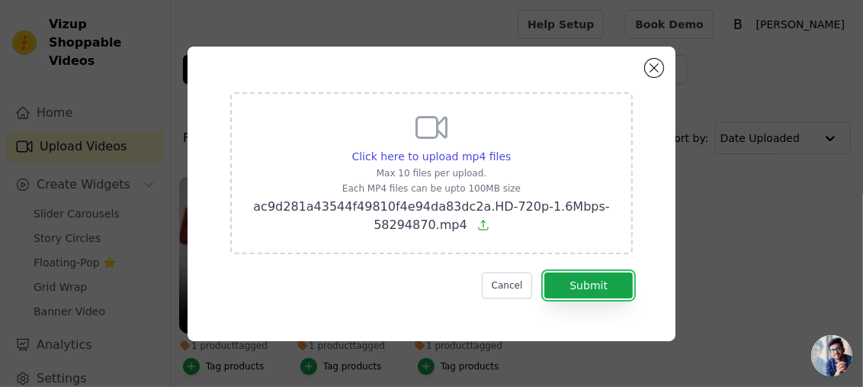
click at [582, 282] on button "Submit" at bounding box center [589, 285] width 88 height 26
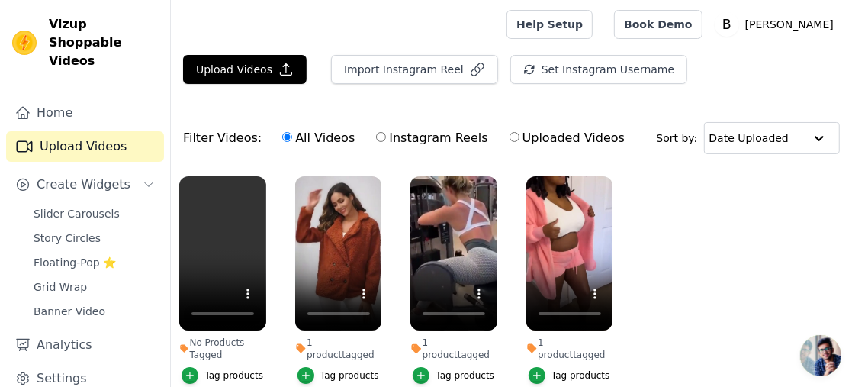
click at [217, 376] on div "Tag products" at bounding box center [233, 375] width 59 height 12
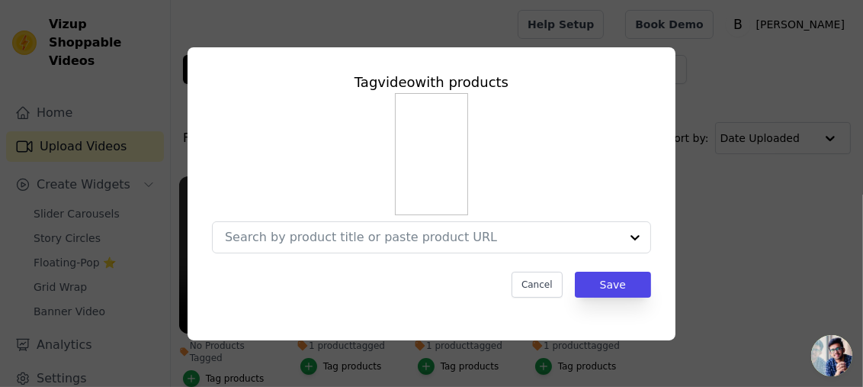
click at [491, 243] on input "No Products Tagged Tag video with products Cancel Save Tag products" at bounding box center [422, 237] width 395 height 14
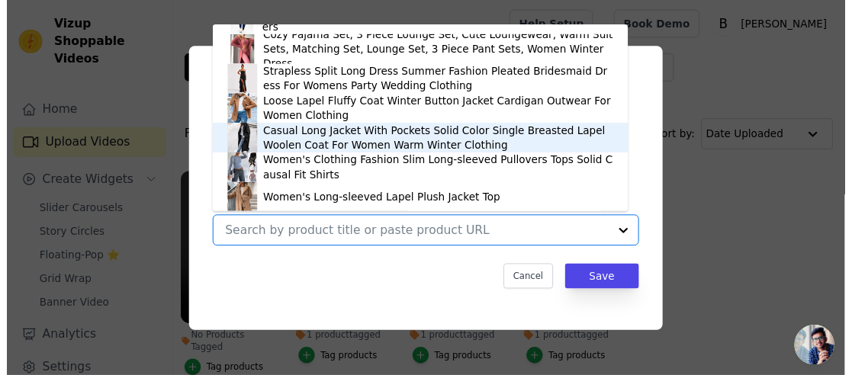
scroll to position [127, 0]
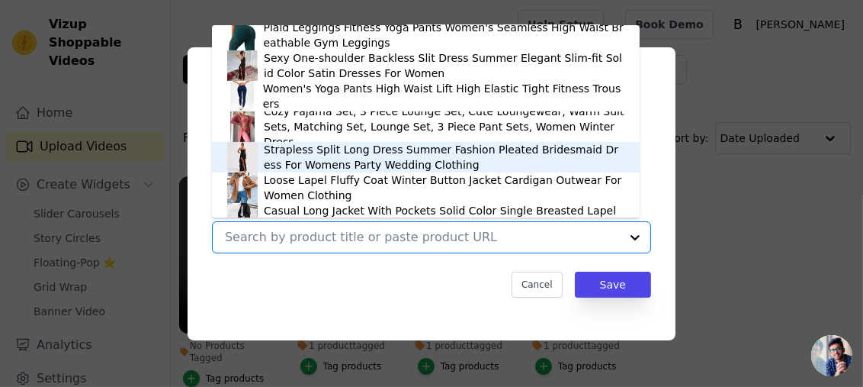
click at [324, 149] on div "Strapless Split Long Dress Summer Fashion Pleated Bridesmaid Dress For Womens P…" at bounding box center [444, 157] width 361 height 31
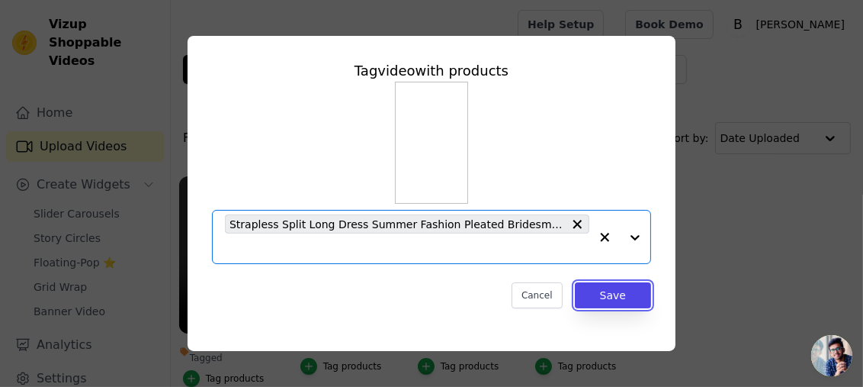
click at [617, 294] on button "Save" at bounding box center [613, 295] width 76 height 26
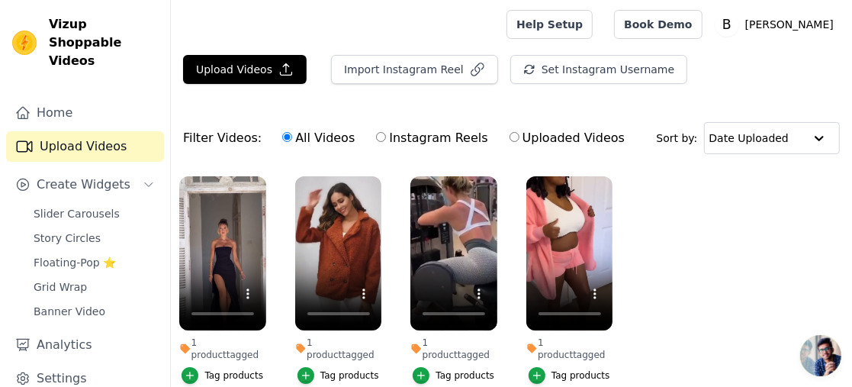
click at [92, 203] on link "Slider Carousels" at bounding box center [94, 213] width 140 height 21
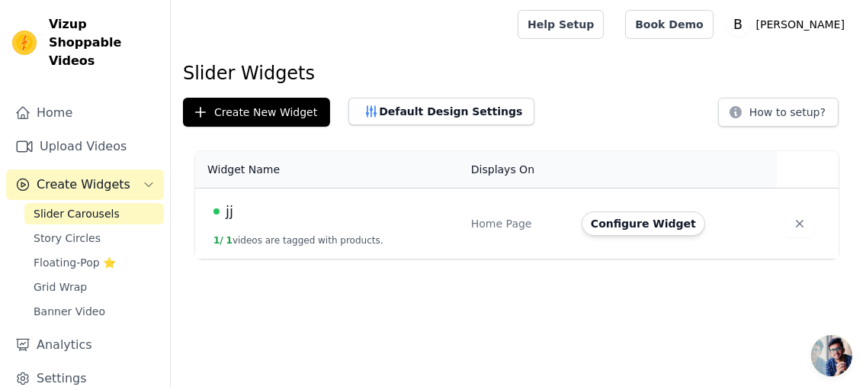
click at [624, 220] on button "Configure Widget" at bounding box center [644, 223] width 124 height 24
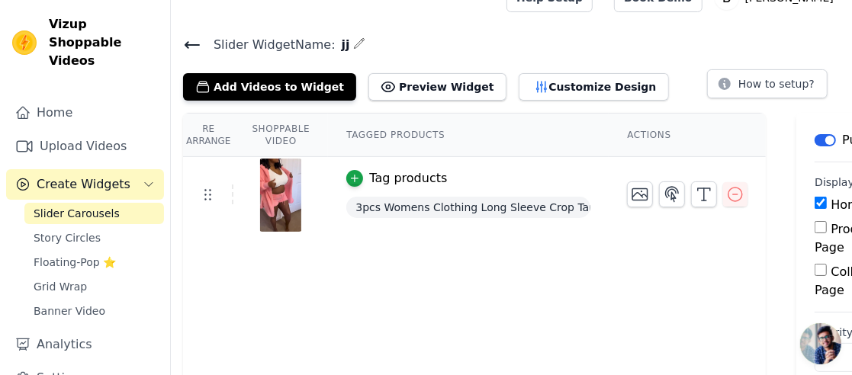
scroll to position [51, 0]
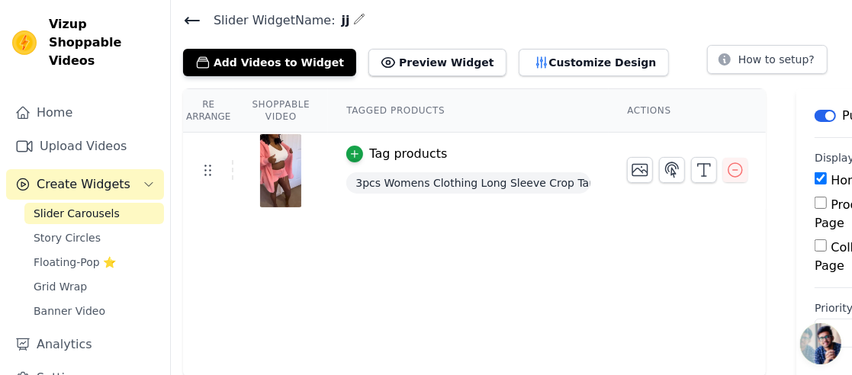
click at [251, 57] on button "Add Videos to Widget" at bounding box center [269, 62] width 173 height 27
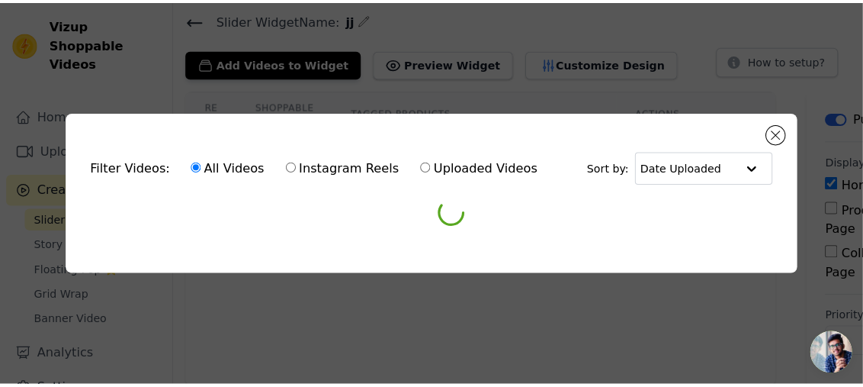
scroll to position [0, 0]
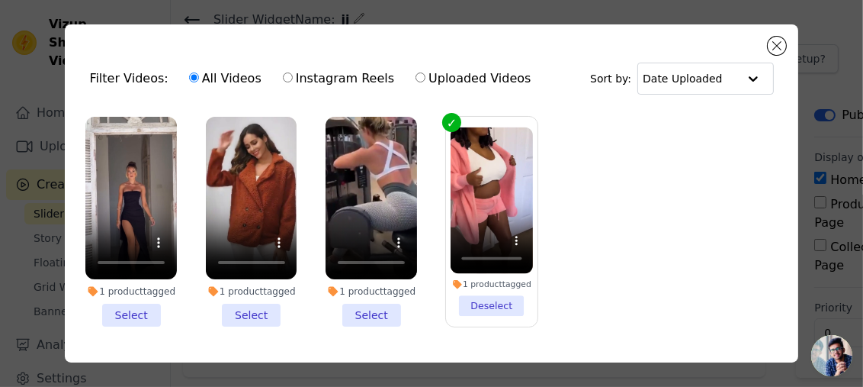
click at [244, 310] on li "1 product tagged Select" at bounding box center [252, 222] width 92 height 210
click at [0, 0] on input "1 product tagged Select" at bounding box center [0, 0] width 0 height 0
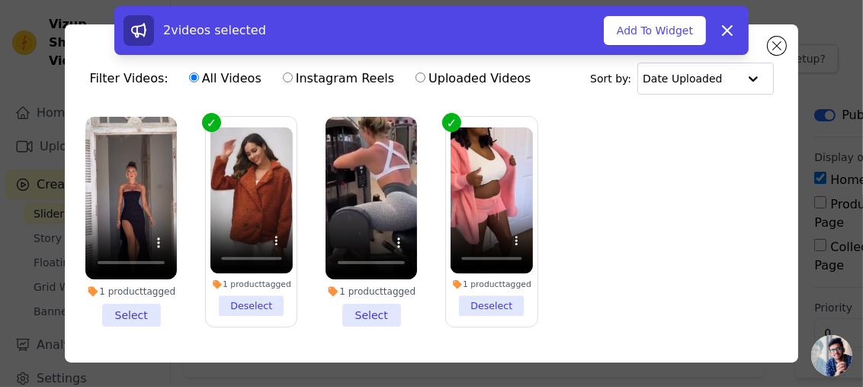
click at [138, 312] on li "1 product tagged Select" at bounding box center [131, 222] width 92 height 210
click at [0, 0] on input "1 product tagged Select" at bounding box center [0, 0] width 0 height 0
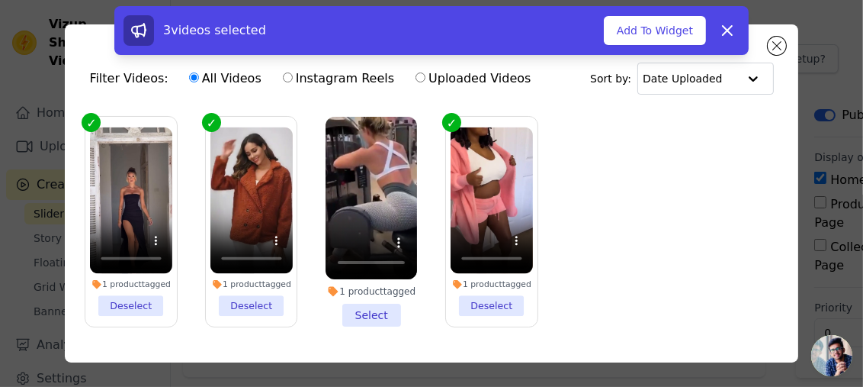
click at [376, 310] on li "1 product tagged Select" at bounding box center [372, 222] width 92 height 210
click at [0, 0] on input "1 product tagged Select" at bounding box center [0, 0] width 0 height 0
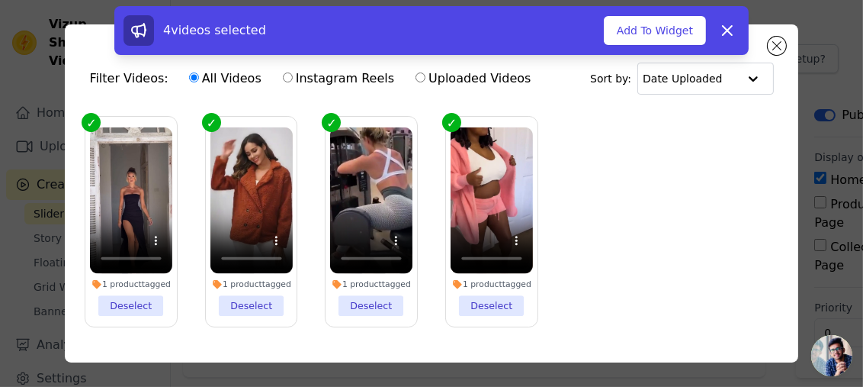
click at [660, 30] on button "Add To Widget" at bounding box center [655, 30] width 102 height 29
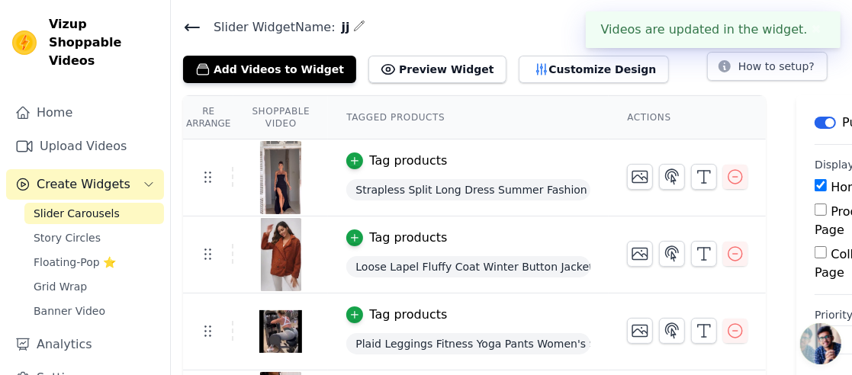
scroll to position [113, 0]
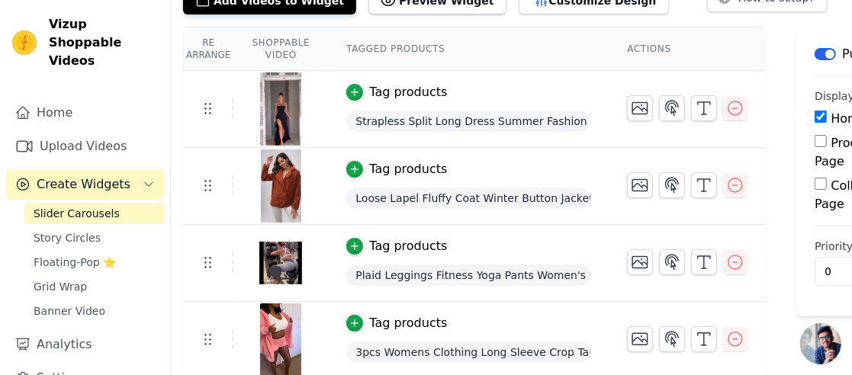
click at [75, 304] on span "Banner Video" at bounding box center [70, 311] width 72 height 15
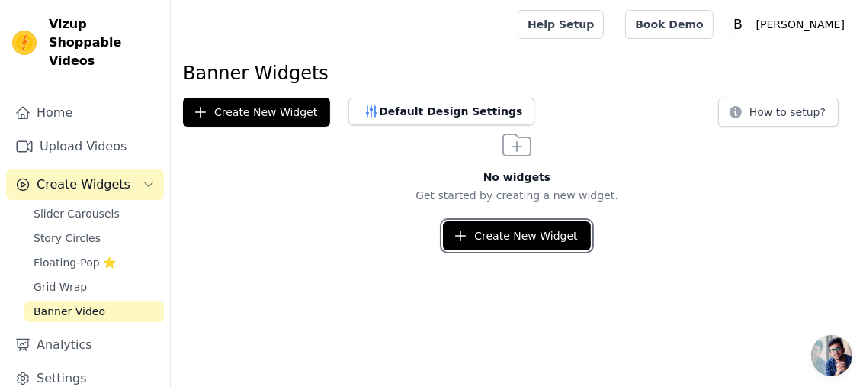
click at [501, 225] on button "Create New Widget" at bounding box center [516, 235] width 147 height 29
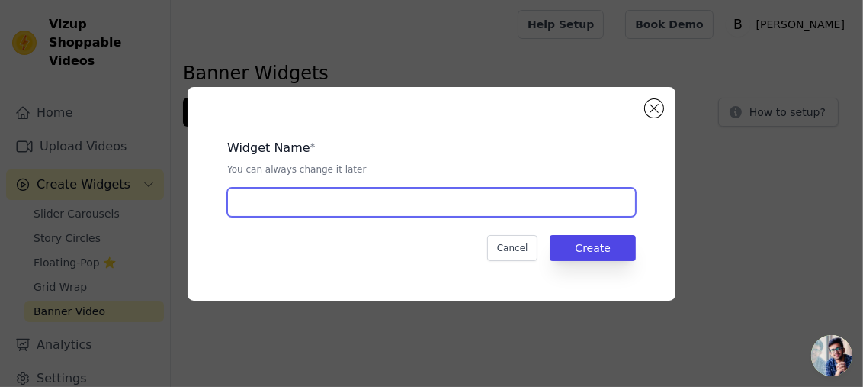
click at [387, 201] on input "text" at bounding box center [431, 202] width 409 height 29
type input "gg"
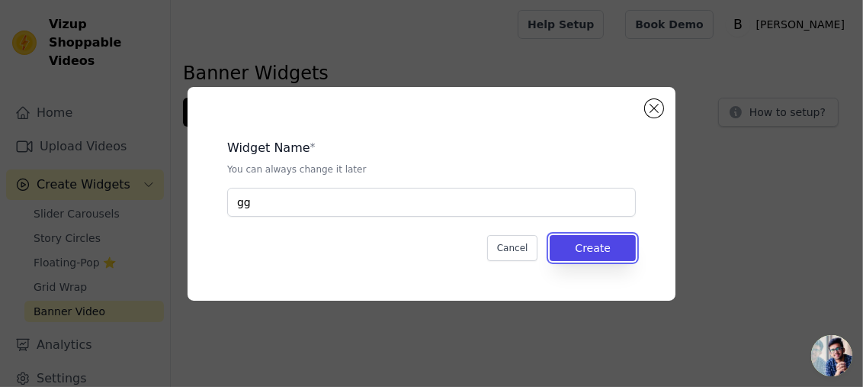
click at [587, 246] on button "Create" at bounding box center [593, 248] width 86 height 26
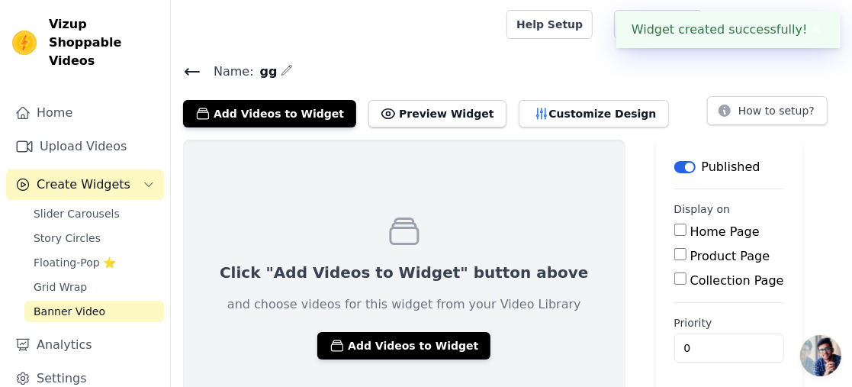
click at [394, 339] on button "Add Videos to Widget" at bounding box center [403, 345] width 173 height 27
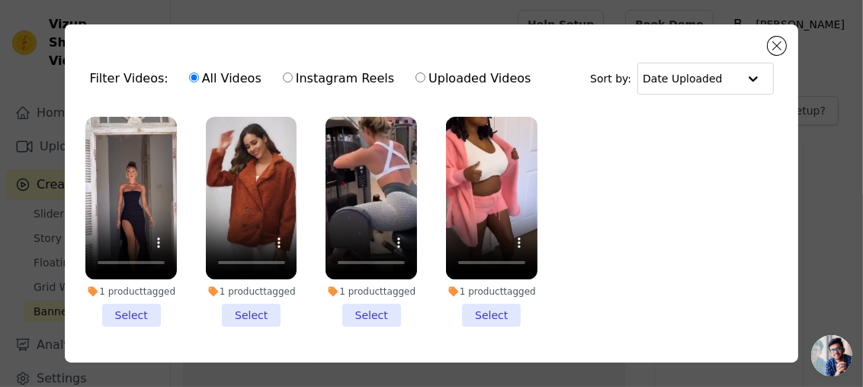
click at [128, 313] on li "1 product tagged Select" at bounding box center [131, 222] width 92 height 210
click at [0, 0] on input "1 product tagged Select" at bounding box center [0, 0] width 0 height 0
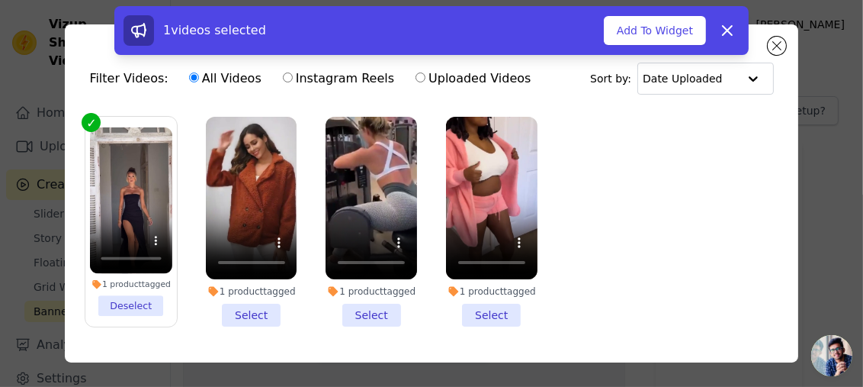
click at [245, 308] on li "1 product tagged Select" at bounding box center [252, 222] width 92 height 210
click at [0, 0] on input "1 product tagged Select" at bounding box center [0, 0] width 0 height 0
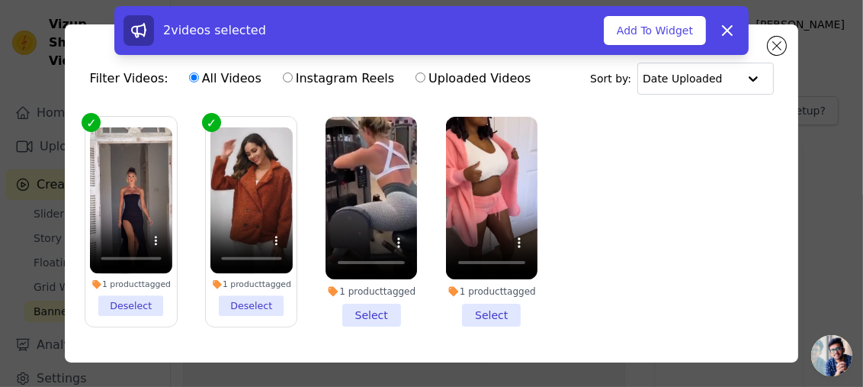
drag, startPoint x: 358, startPoint y: 316, endPoint x: 377, endPoint y: 318, distance: 18.4
click at [359, 316] on li "1 product tagged Select" at bounding box center [372, 222] width 92 height 210
click at [0, 0] on input "1 product tagged Select" at bounding box center [0, 0] width 0 height 0
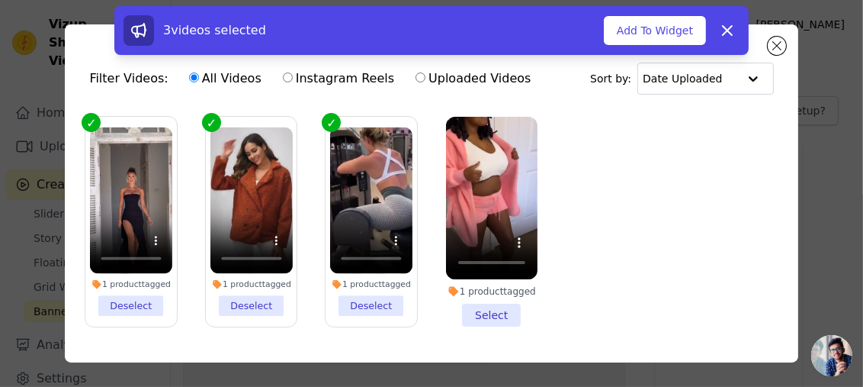
click at [477, 310] on li "1 product tagged Select" at bounding box center [492, 222] width 92 height 210
click at [0, 0] on input "1 product tagged Select" at bounding box center [0, 0] width 0 height 0
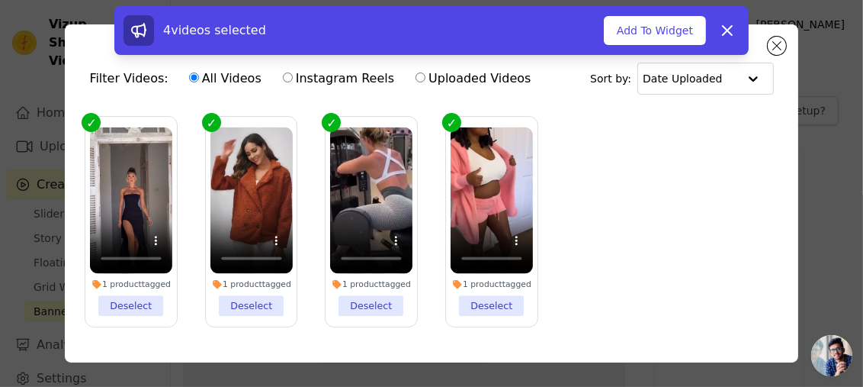
click at [643, 32] on button "Add To Widget" at bounding box center [655, 30] width 102 height 29
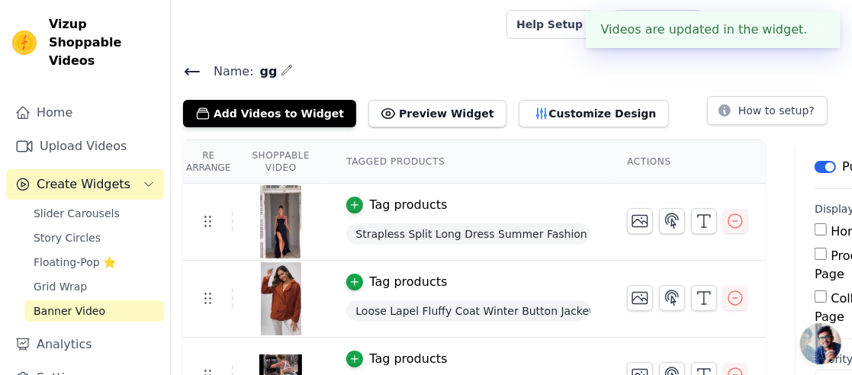
click at [814, 228] on input "Home Page" at bounding box center [820, 229] width 12 height 12
checkbox input "true"
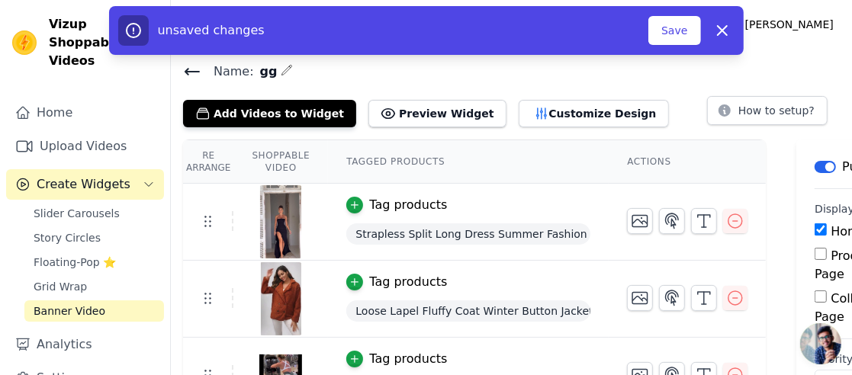
click at [670, 29] on button "Save" at bounding box center [674, 30] width 52 height 29
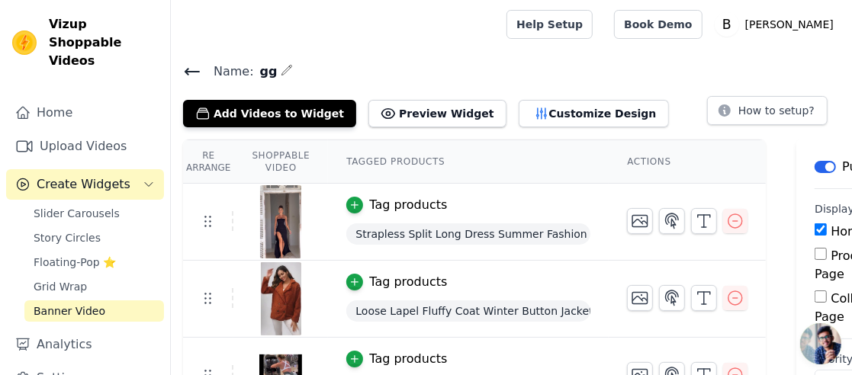
click at [74, 279] on span "Grid Wrap" at bounding box center [60, 286] width 53 height 15
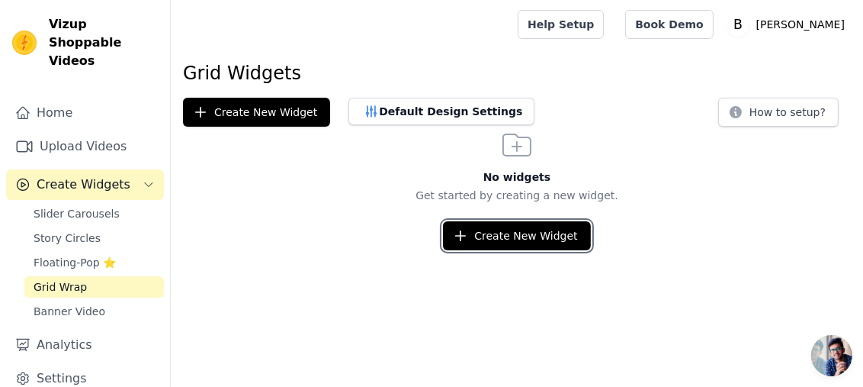
click at [489, 232] on button "Create New Widget" at bounding box center [516, 235] width 147 height 29
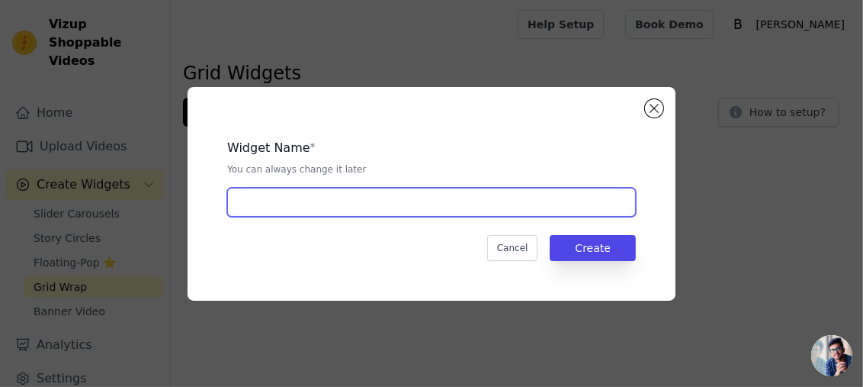
click at [486, 201] on input "text" at bounding box center [431, 202] width 409 height 29
type input "hh"
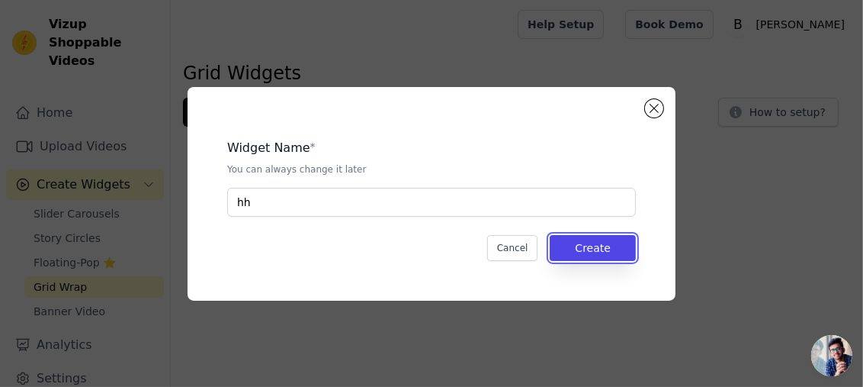
click at [595, 256] on button "Create" at bounding box center [593, 248] width 86 height 26
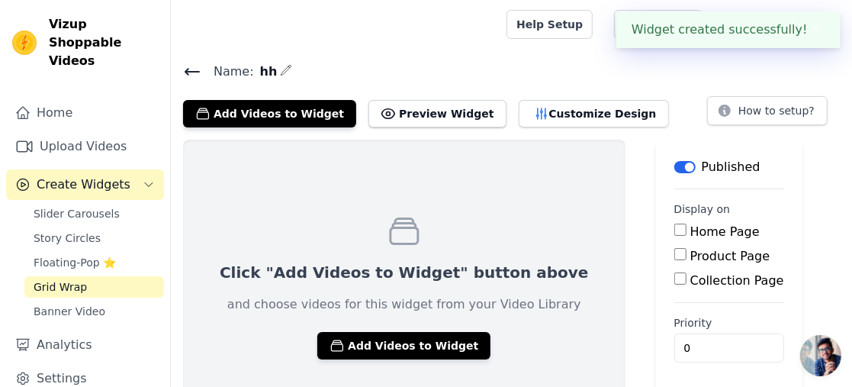
click at [397, 338] on button "Add Videos to Widget" at bounding box center [403, 345] width 173 height 27
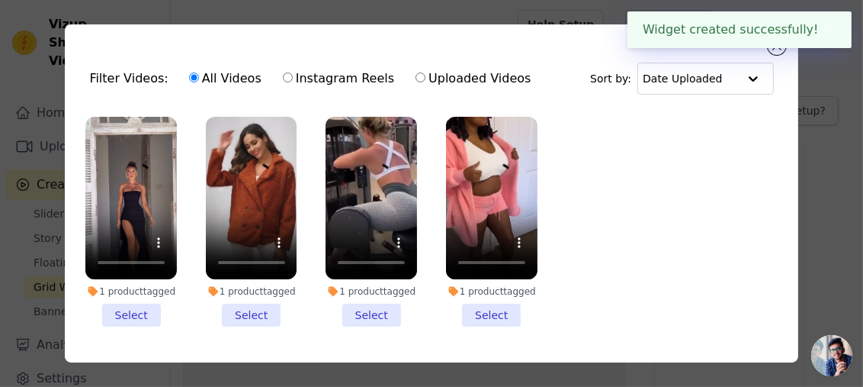
click at [468, 301] on li "1 product tagged Select" at bounding box center [492, 222] width 92 height 210
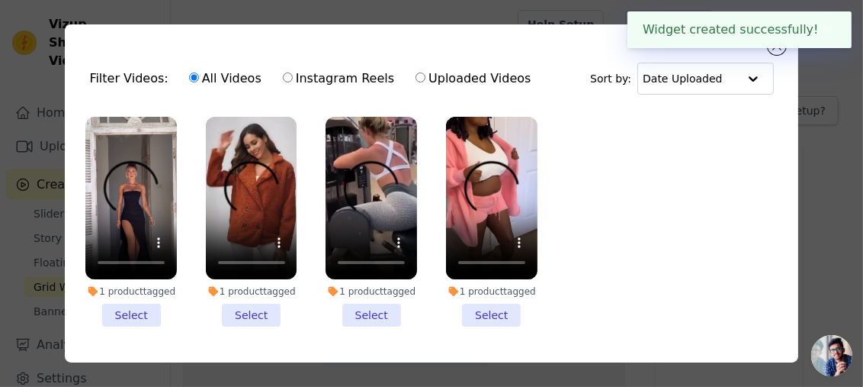
click at [0, 0] on input "1 product tagged Select" at bounding box center [0, 0] width 0 height 0
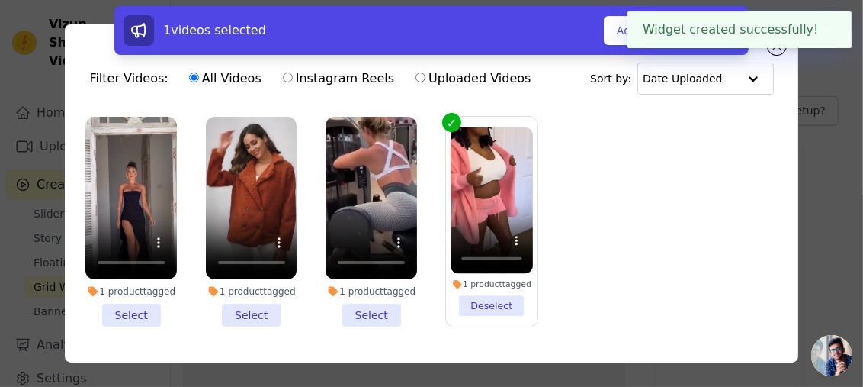
click at [369, 308] on li "1 product tagged Select" at bounding box center [372, 222] width 92 height 210
click at [0, 0] on input "1 product tagged Select" at bounding box center [0, 0] width 0 height 0
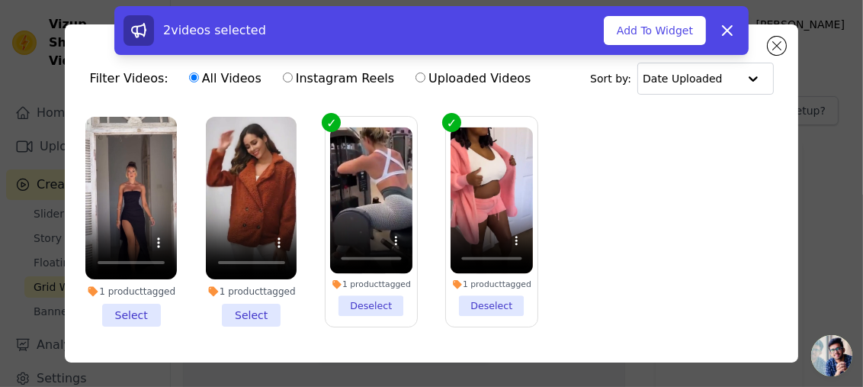
click at [245, 307] on li "1 product tagged Select" at bounding box center [252, 222] width 92 height 210
click at [0, 0] on input "1 product tagged Select" at bounding box center [0, 0] width 0 height 0
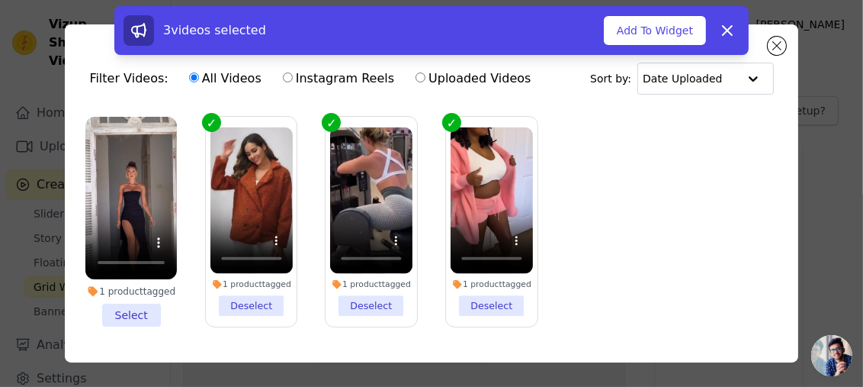
click at [144, 311] on li "1 product tagged Select" at bounding box center [131, 222] width 92 height 210
click at [0, 0] on input "1 product tagged Select" at bounding box center [0, 0] width 0 height 0
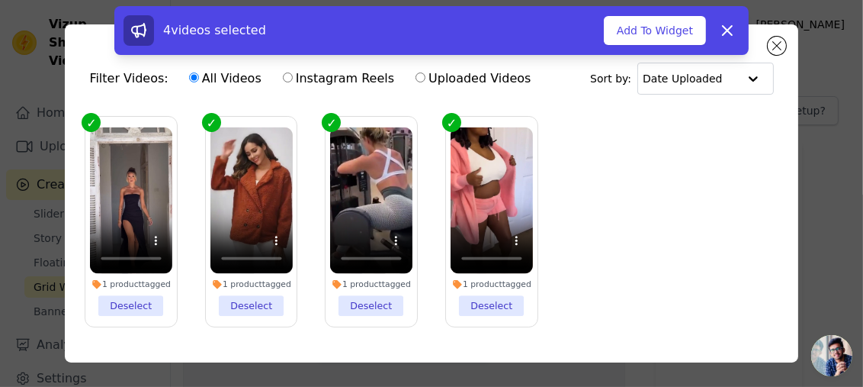
click at [651, 34] on button "Add To Widget" at bounding box center [655, 30] width 102 height 29
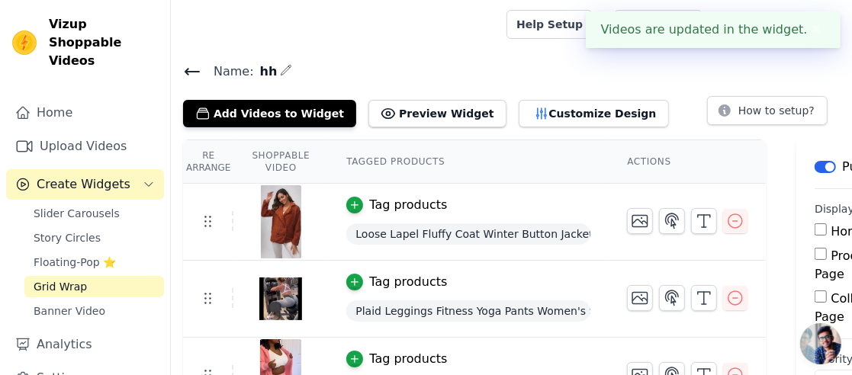
click at [814, 230] on input "Home Page" at bounding box center [820, 229] width 12 height 12
checkbox input "true"
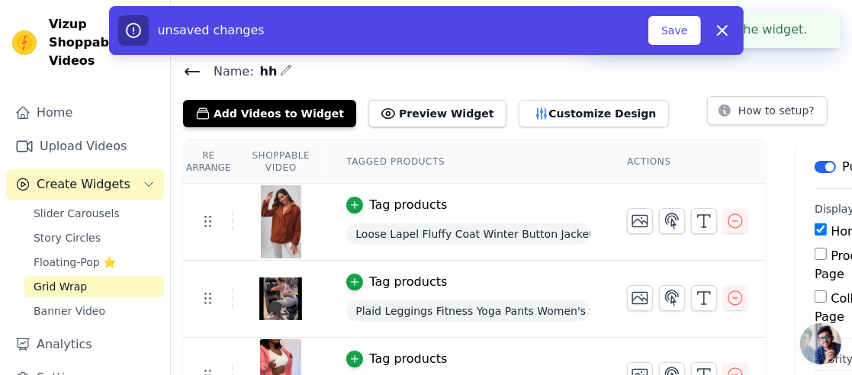
click at [679, 33] on button "Save" at bounding box center [674, 30] width 52 height 29
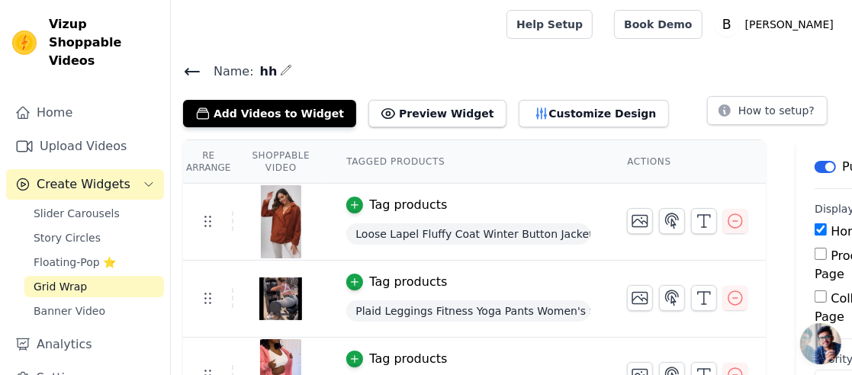
click at [69, 230] on span "Story Circles" at bounding box center [67, 237] width 67 height 15
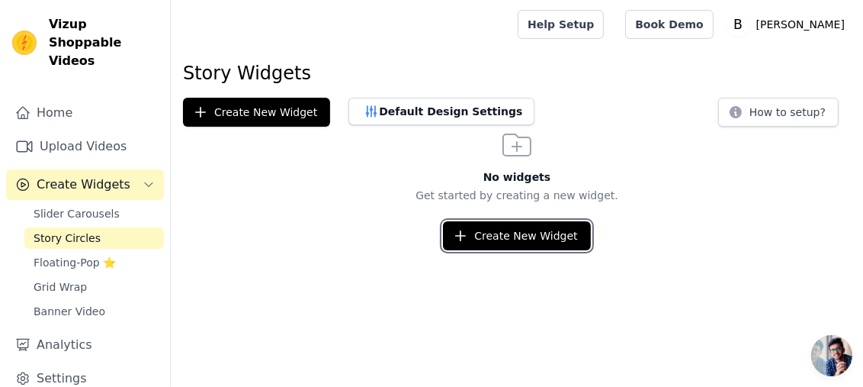
click at [494, 239] on button "Create New Widget" at bounding box center [516, 235] width 147 height 29
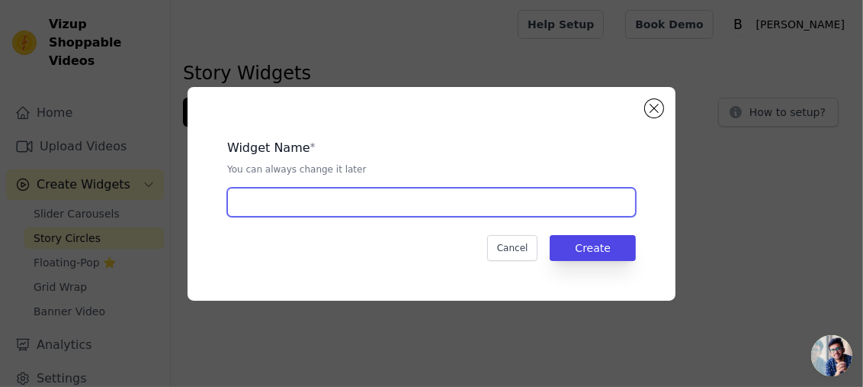
click at [504, 210] on input "text" at bounding box center [431, 202] width 409 height 29
type input "ll"
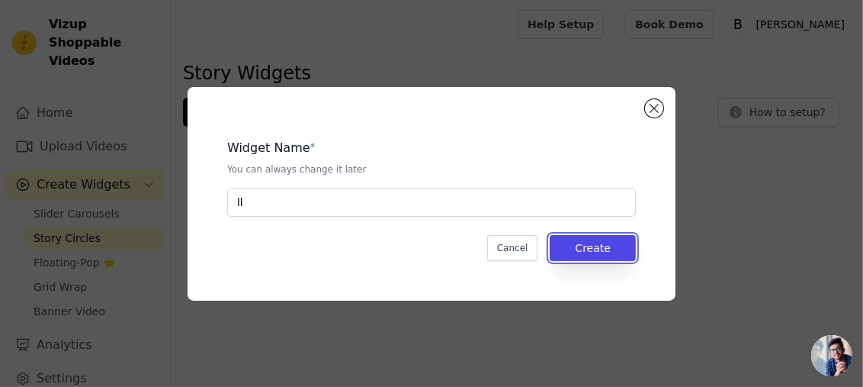
click at [608, 240] on button "Create" at bounding box center [593, 248] width 86 height 26
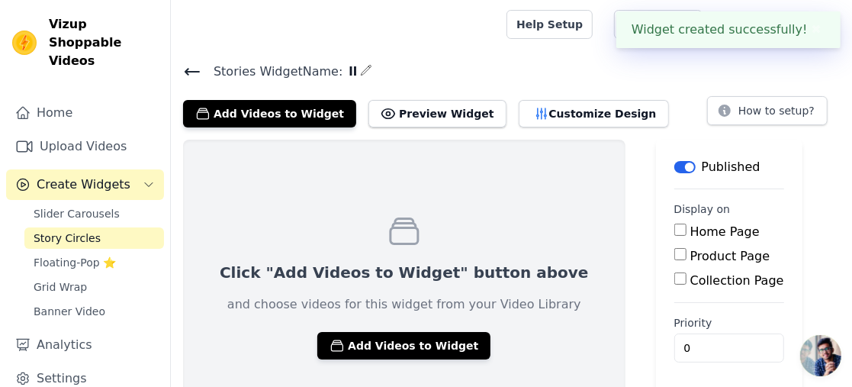
click at [674, 227] on input "Home Page" at bounding box center [680, 229] width 12 height 12
checkbox input "true"
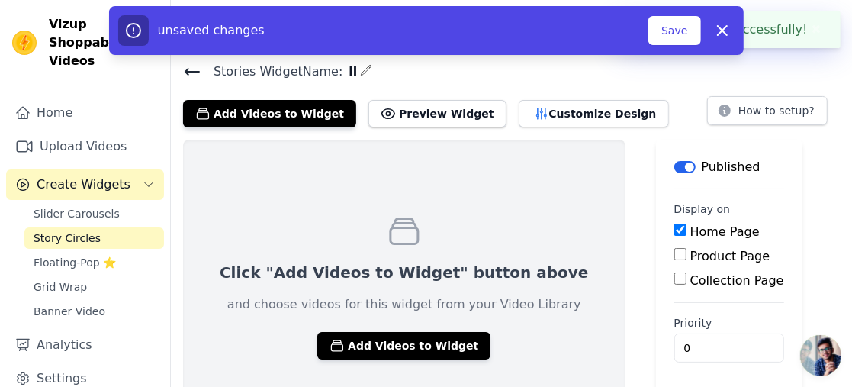
click at [412, 344] on button "Add Videos to Widget" at bounding box center [403, 345] width 173 height 27
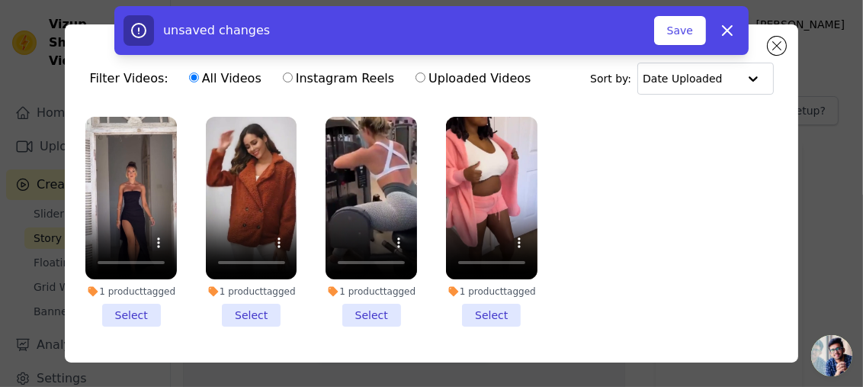
click at [490, 313] on li "1 product tagged Select" at bounding box center [492, 222] width 92 height 210
click at [0, 0] on input "1 product tagged Select" at bounding box center [0, 0] width 0 height 0
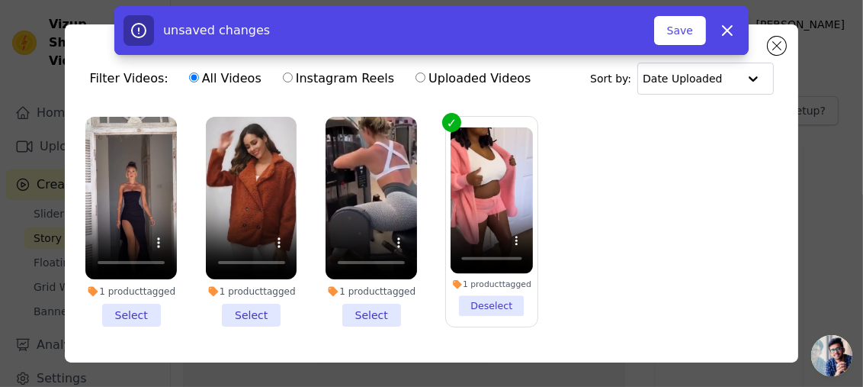
click at [363, 308] on li "1 product tagged Select" at bounding box center [372, 222] width 92 height 210
click at [0, 0] on input "1 product tagged Select" at bounding box center [0, 0] width 0 height 0
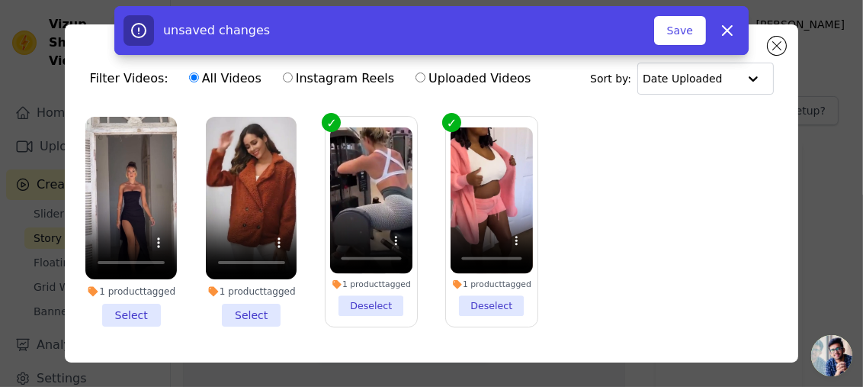
click at [245, 317] on li "1 product tagged Select" at bounding box center [252, 222] width 92 height 210
click at [0, 0] on input "1 product tagged Select" at bounding box center [0, 0] width 0 height 0
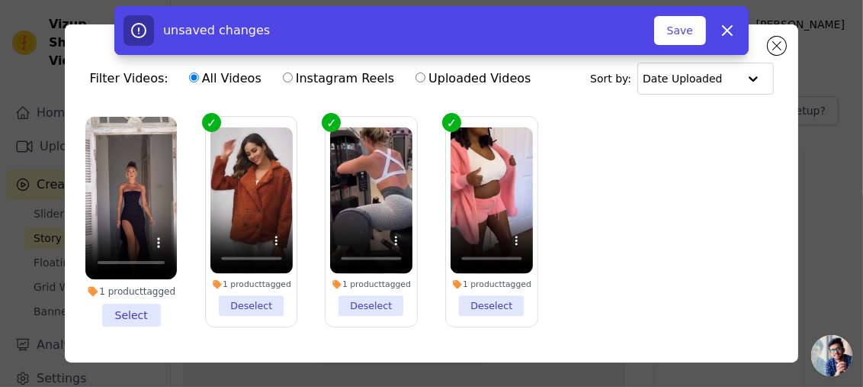
click at [102, 310] on li "1 product tagged Select" at bounding box center [131, 222] width 92 height 210
click at [0, 0] on input "1 product tagged Select" at bounding box center [0, 0] width 0 height 0
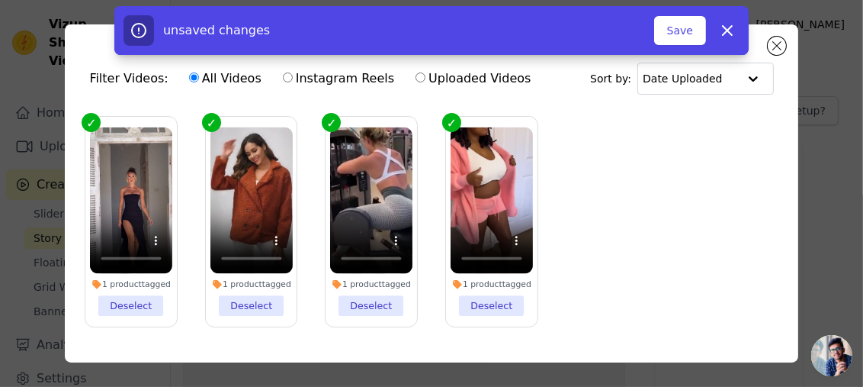
click at [675, 37] on button "Save" at bounding box center [680, 30] width 52 height 29
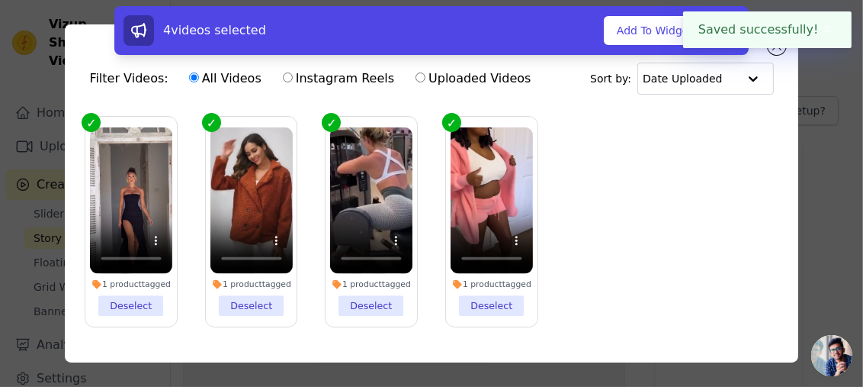
click at [660, 37] on button "Add To Widget" at bounding box center [655, 30] width 102 height 29
